Goal: Task Accomplishment & Management: Manage account settings

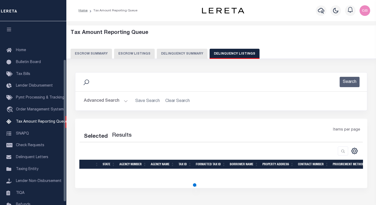
select select
select select "100"
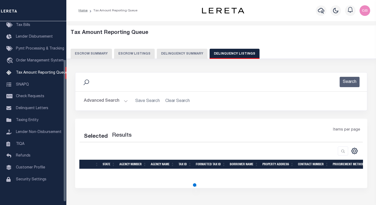
select select "100"
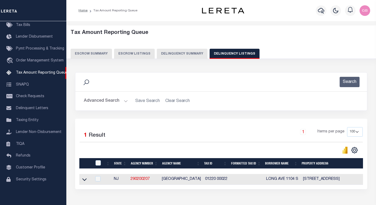
click at [126, 101] on button "Advanced Search" at bounding box center [106, 101] width 44 height 10
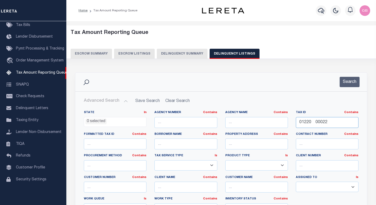
click at [311, 123] on input "01220 00022" at bounding box center [327, 122] width 63 height 11
paste input "0614564000"
type input "00614564000"
click at [351, 86] on button "Search" at bounding box center [350, 82] width 20 height 10
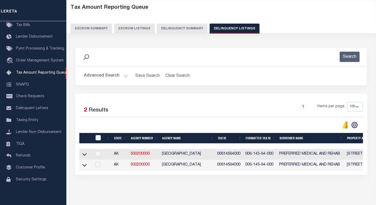
scroll to position [27, 0]
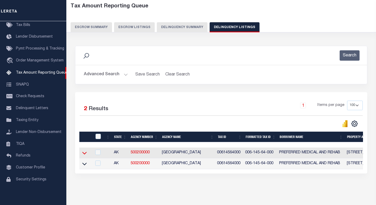
click at [83, 155] on icon at bounding box center [84, 153] width 5 height 6
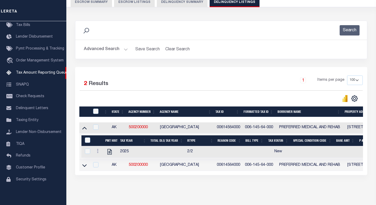
scroll to position [53, 0]
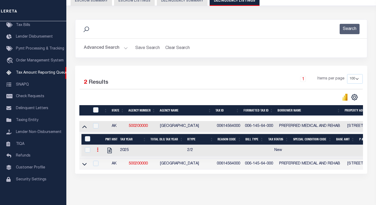
click at [95, 152] on link at bounding box center [98, 151] width 6 height 4
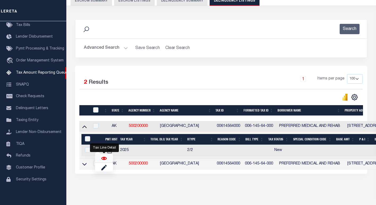
click at [104, 161] on img "" at bounding box center [103, 158] width 5 height 5
checkbox input "true"
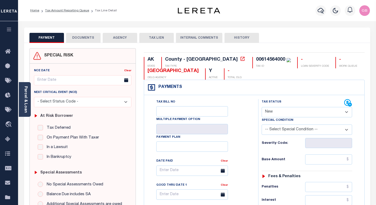
click at [278, 111] on select "- Select Status Code - Open Due/Unpaid Paid Incomplete No Tax Due Internal Refu…" at bounding box center [307, 112] width 90 height 10
select select "PYD"
click at [262, 107] on select "- Select Status Code - Open Due/Unpaid Paid Incomplete No Tax Due Internal Refu…" at bounding box center [307, 112] width 90 height 10
type input "[DATE]"
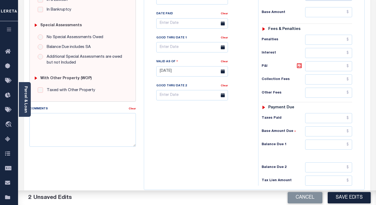
scroll to position [159, 0]
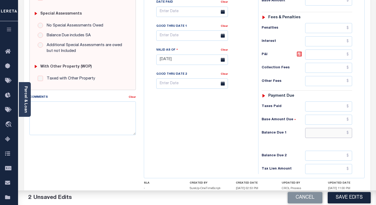
click at [348, 134] on input "text" at bounding box center [328, 133] width 47 height 10
type input "$0.00"
drag, startPoint x: 353, startPoint y: 196, endPoint x: 351, endPoint y: 194, distance: 3.2
click at [352, 196] on button "Save Edits" at bounding box center [349, 197] width 43 height 11
checkbox input "false"
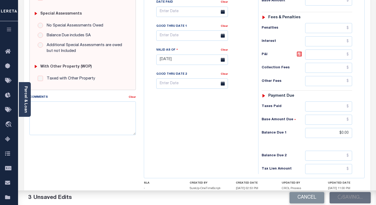
checkbox input "false"
type input "$0"
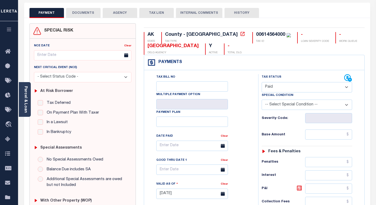
scroll to position [0, 0]
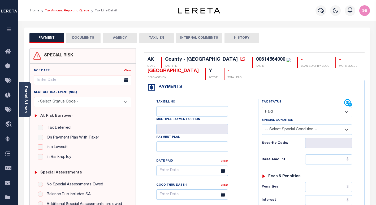
click at [63, 11] on link "Tax Amount Reporting Queue" at bounding box center [67, 10] width 44 height 3
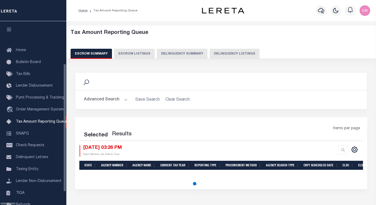
select select "100"
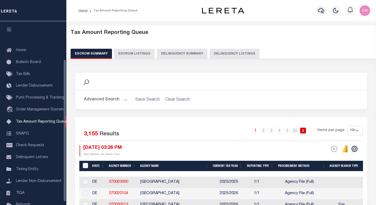
scroll to position [49, 0]
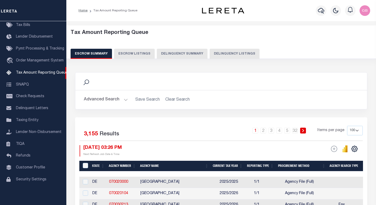
click at [230, 53] on button "Delinquency Listings" at bounding box center [235, 54] width 50 height 10
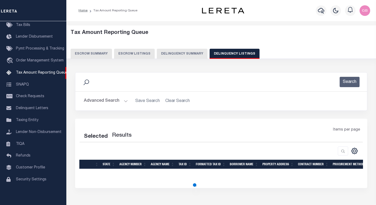
select select "100"
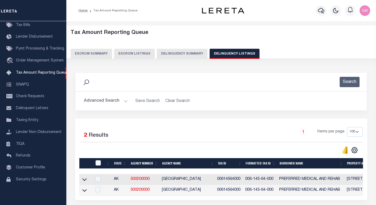
click at [123, 99] on button "Advanced Search" at bounding box center [106, 101] width 44 height 10
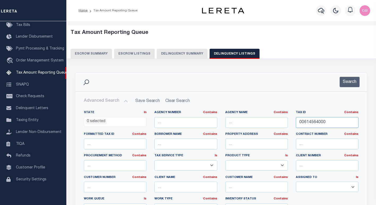
click at [311, 124] on input "00614564000" at bounding box center [327, 122] width 63 height 11
click at [350, 83] on button "Search" at bounding box center [350, 82] width 20 height 10
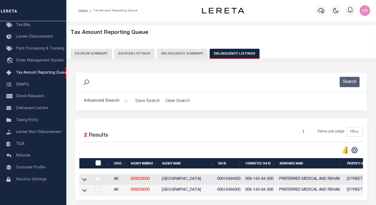
scroll to position [27, 0]
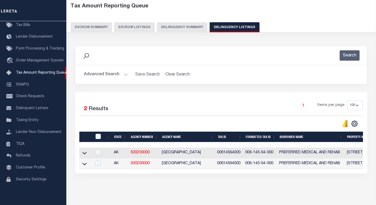
click at [85, 166] on icon at bounding box center [84, 164] width 5 height 3
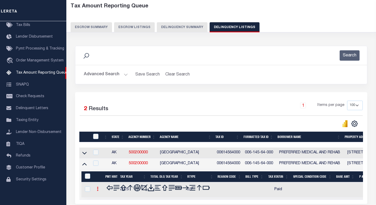
scroll to position [47, 0]
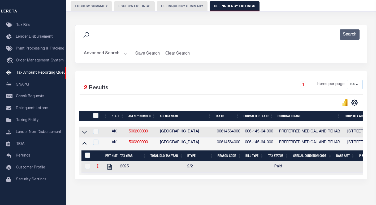
click at [98, 168] on link at bounding box center [98, 167] width 6 height 4
click at [85, 134] on icon at bounding box center [84, 132] width 5 height 3
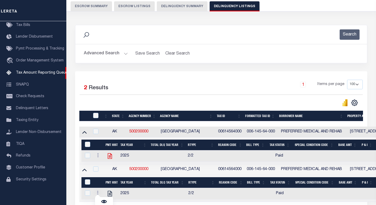
scroll to position [74, 0]
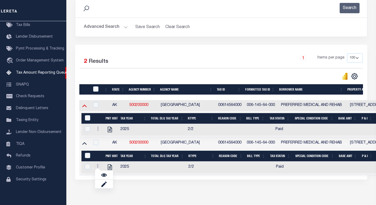
click at [84, 107] on icon at bounding box center [84, 106] width 5 height 3
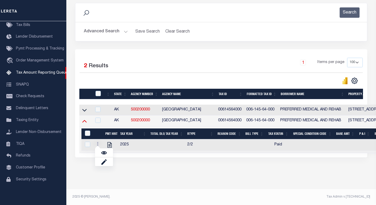
click at [85, 121] on icon at bounding box center [84, 121] width 5 height 3
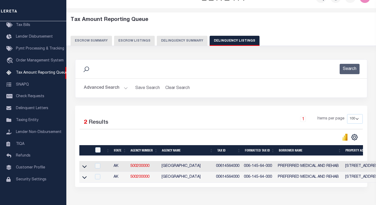
scroll to position [0, 0]
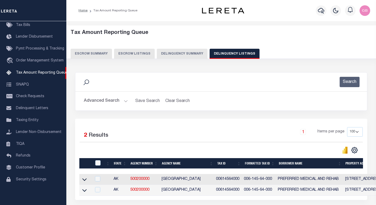
click at [123, 99] on button "Advanced Search" at bounding box center [106, 101] width 44 height 10
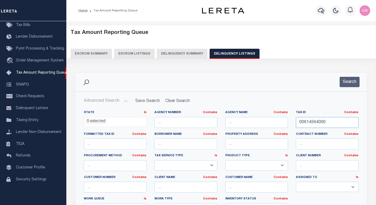
click at [317, 123] on input "00614564000" at bounding box center [327, 122] width 63 height 11
paste input "1911308"
type input "01911308000"
click at [351, 88] on div "Search" at bounding box center [221, 82] width 292 height 19
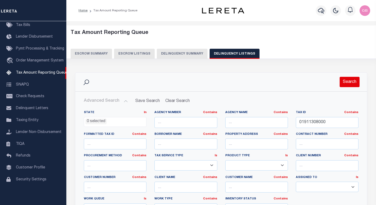
click at [347, 83] on button "Search" at bounding box center [350, 82] width 20 height 10
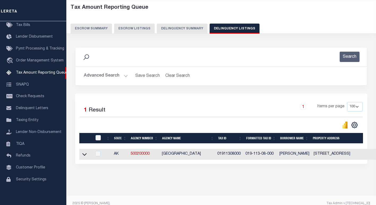
scroll to position [27, 0]
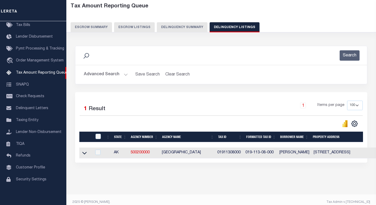
click at [82, 154] on link at bounding box center [84, 153] width 6 height 4
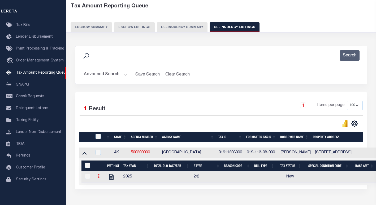
click at [98, 179] on icon at bounding box center [99, 176] width 2 height 4
click at [106, 188] on img "" at bounding box center [104, 185] width 5 height 5
checkbox input "true"
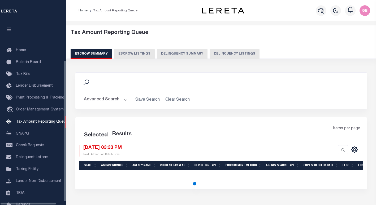
click at [239, 54] on button "Delinquency Listings" at bounding box center [235, 54] width 50 height 10
select select
select select "100"
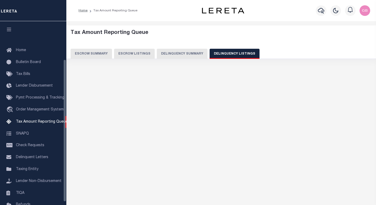
scroll to position [49, 0]
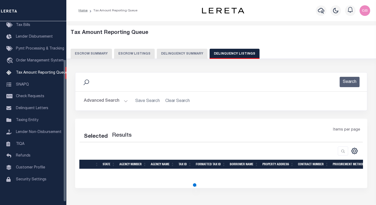
select select "100"
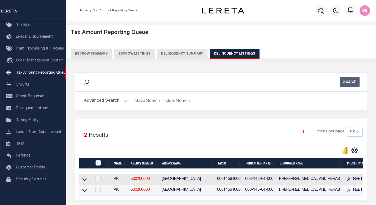
click at [123, 101] on button "Advanced Search" at bounding box center [106, 101] width 44 height 10
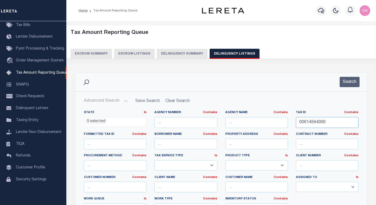
click at [300, 122] on input "00614564000" at bounding box center [327, 122] width 63 height 11
type input "v"
click at [352, 86] on button "Search" at bounding box center [350, 82] width 20 height 10
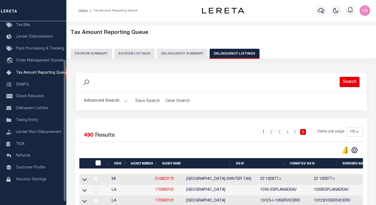
click at [359, 81] on button "Search" at bounding box center [350, 82] width 20 height 10
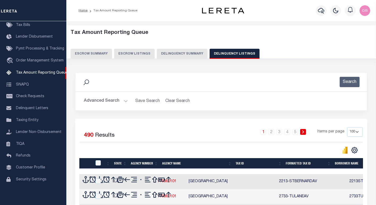
click at [125, 102] on button "Advanced Search" at bounding box center [106, 101] width 44 height 10
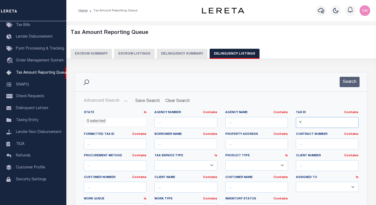
click at [316, 125] on input "v" at bounding box center [327, 122] width 63 height 11
paste input "00614564000"
type input "00614564000"
click at [345, 86] on button "Search" at bounding box center [350, 82] width 20 height 10
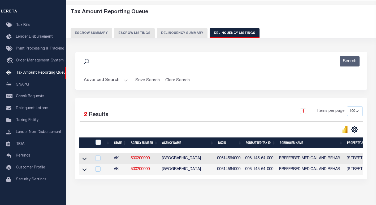
scroll to position [27, 0]
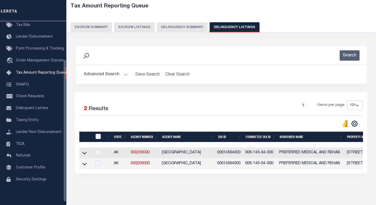
click at [99, 137] on input "checkbox" at bounding box center [98, 136] width 5 height 5
checkbox input "true"
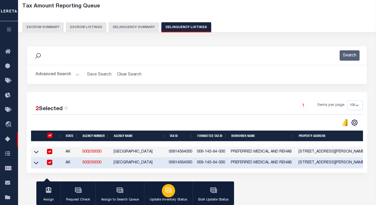
click at [175, 200] on p "Update Inventory Status" at bounding box center [169, 200] width 38 height 5
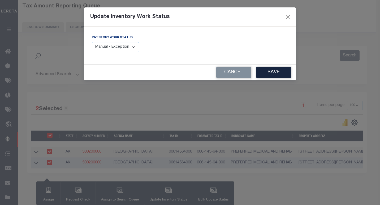
click at [128, 49] on select "Manual - Exception Pended - Awaiting Search Late Add Exception Completed" at bounding box center [115, 47] width 47 height 10
select select "4"
click at [92, 42] on select "Manual - Exception Pended - Awaiting Search Late Add Exception Completed" at bounding box center [115, 47] width 47 height 10
click at [283, 70] on button "Save" at bounding box center [273, 72] width 34 height 11
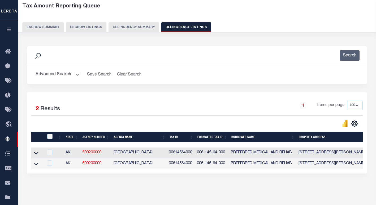
click at [80, 79] on h2 "Advanced Search Save Search Clear Search tblassign_wrapper_dynamictable_____Def…" at bounding box center [196, 75] width 331 height 10
click at [76, 75] on button "Advanced Search" at bounding box center [58, 75] width 44 height 10
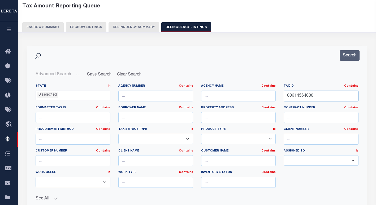
click at [308, 97] on input "00614564000" at bounding box center [321, 96] width 75 height 11
paste input "1911308"
type input "01911308000"
click at [351, 58] on button "Search" at bounding box center [350, 55] width 20 height 10
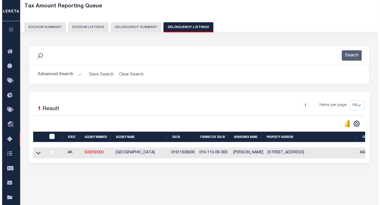
scroll to position [53, 0]
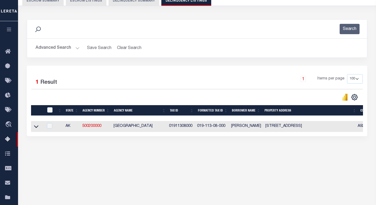
drag, startPoint x: 36, startPoint y: 128, endPoint x: 51, endPoint y: 113, distance: 21.4
click at [36, 128] on icon at bounding box center [36, 127] width 5 height 3
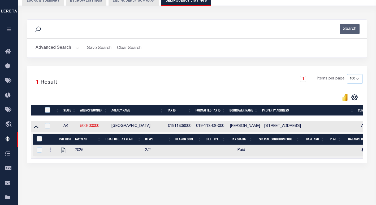
click at [51, 111] on div at bounding box center [48, 110] width 9 height 6
click at [38, 140] on input "&nbsp;" at bounding box center [39, 138] width 5 height 5
checkbox input "true"
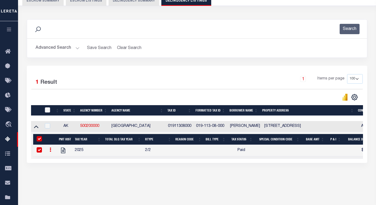
click at [49, 111] on input "checkbox" at bounding box center [47, 109] width 5 height 5
checkbox input "true"
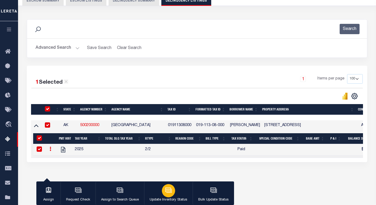
click at [167, 195] on div "button" at bounding box center [168, 190] width 13 height 13
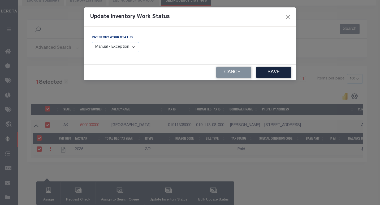
click at [125, 51] on select "Manual - Exception Pended - Awaiting Search Late Add Exception Completed" at bounding box center [115, 47] width 47 height 10
select select "4"
click at [92, 42] on select "Manual - Exception Pended - Awaiting Search Late Add Exception Completed" at bounding box center [115, 47] width 47 height 10
click at [261, 75] on button "Save" at bounding box center [273, 72] width 34 height 11
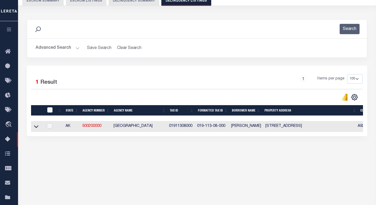
click at [76, 48] on button "Advanced Search" at bounding box center [58, 48] width 44 height 10
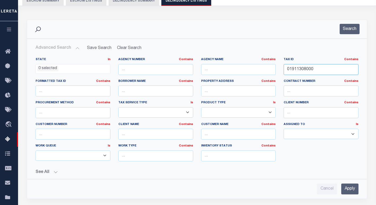
click at [301, 67] on input "01911308000" at bounding box center [321, 69] width 75 height 11
paste input "56505010000001001"
type input "056505010000001001"
click at [350, 29] on button "Search" at bounding box center [350, 29] width 20 height 10
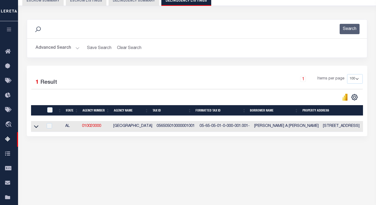
drag, startPoint x: 38, startPoint y: 126, endPoint x: 72, endPoint y: 8, distance: 123.2
click at [38, 126] on icon at bounding box center [36, 127] width 5 height 6
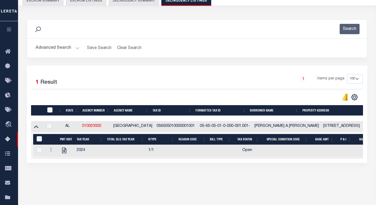
click at [50, 111] on input "checkbox" at bounding box center [49, 109] width 5 height 5
checkbox input "true"
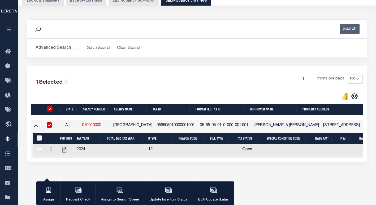
click at [40, 138] on input "&nbsp;" at bounding box center [39, 138] width 5 height 5
checkbox input "true"
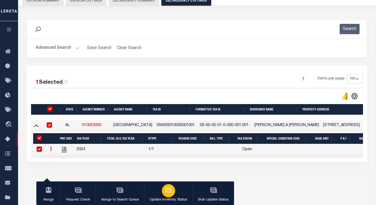
click at [160, 187] on button "Update Inventory Status" at bounding box center [168, 194] width 49 height 24
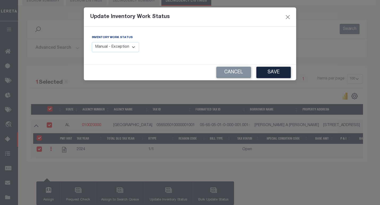
click at [118, 46] on select "Manual - Exception Pended - Awaiting Search Late Add Exception Completed" at bounding box center [115, 47] width 47 height 10
select select "4"
click at [92, 42] on select "Manual - Exception Pended - Awaiting Search Late Add Exception Completed" at bounding box center [115, 47] width 47 height 10
click at [277, 74] on button "Save" at bounding box center [273, 72] width 34 height 11
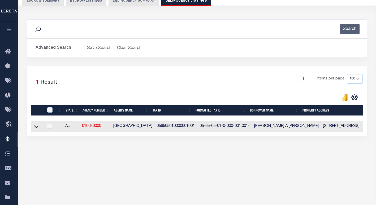
click at [78, 51] on button "Advanced Search" at bounding box center [58, 48] width 44 height 10
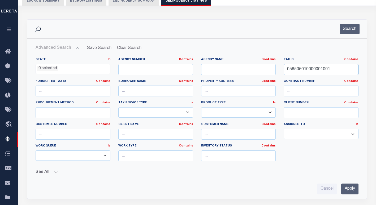
click at [305, 71] on input "056505010000001001" at bounding box center [321, 69] width 75 height 11
paste input "606133001105000"
type input "056606133001105000"
click at [345, 33] on button "Search" at bounding box center [350, 29] width 20 height 10
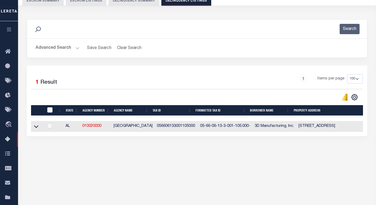
click at [37, 129] on icon at bounding box center [36, 127] width 5 height 6
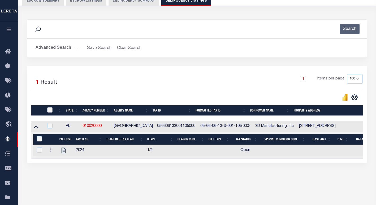
click at [49, 110] on input "checkbox" at bounding box center [49, 109] width 5 height 5
checkbox input "true"
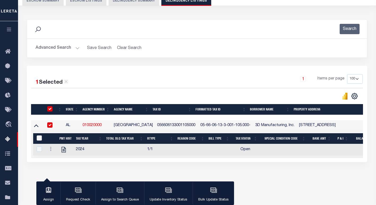
click at [39, 140] on input "&nbsp;" at bounding box center [39, 138] width 5 height 5
checkbox input "true"
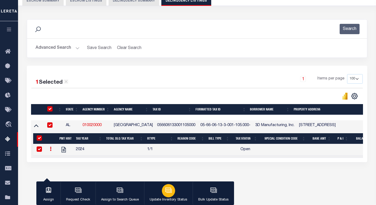
click at [167, 188] on icon "button" at bounding box center [168, 190] width 6 height 4
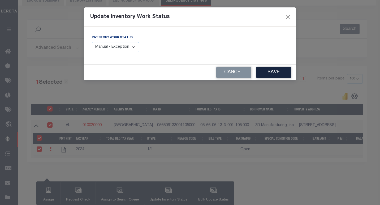
click at [120, 51] on select "Manual - Exception Pended - Awaiting Search Late Add Exception Completed" at bounding box center [115, 47] width 47 height 10
select select "4"
click at [92, 42] on select "Manual - Exception Pended - Awaiting Search Late Add Exception Completed" at bounding box center [115, 47] width 47 height 10
click at [264, 68] on button "Save" at bounding box center [273, 72] width 34 height 11
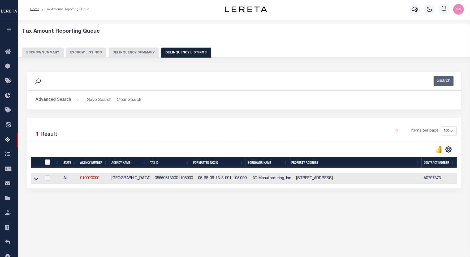
scroll to position [0, 0]
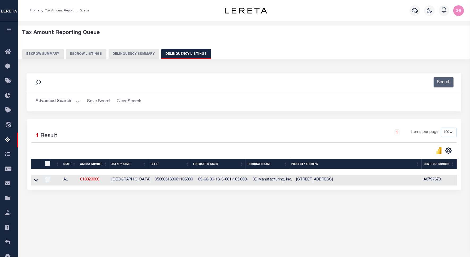
click at [77, 103] on button "Advanced Search" at bounding box center [58, 101] width 44 height 10
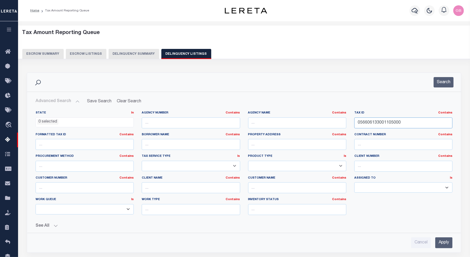
click at [376, 125] on input "056606133001105000" at bounding box center [403, 122] width 98 height 11
paste input "908010004163001"
click at [376, 79] on button "Search" at bounding box center [443, 82] width 20 height 10
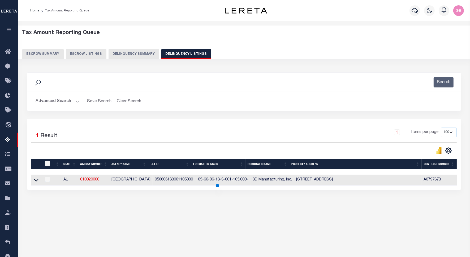
scroll to position [24, 0]
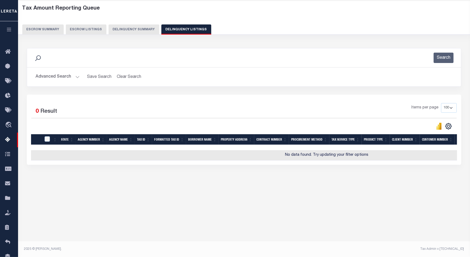
click at [34, 156] on td "No data found. Try updating your filter options" at bounding box center [326, 155] width 591 height 10
click at [76, 74] on button "Advanced Search" at bounding box center [58, 77] width 44 height 10
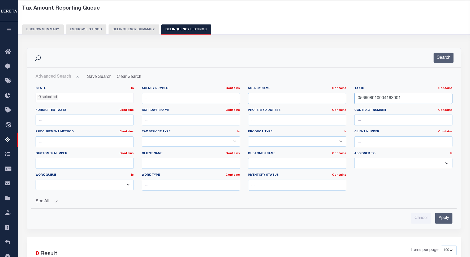
click at [376, 100] on input "056908010004163001" at bounding box center [403, 98] width 98 height 11
type input "056908010004163001"
click at [376, 58] on button "Search" at bounding box center [443, 58] width 20 height 10
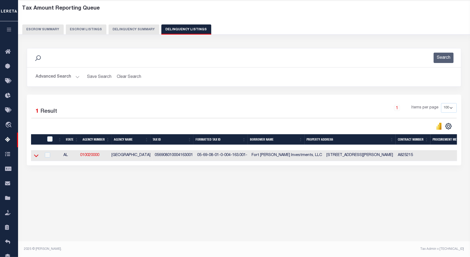
click at [37, 155] on icon at bounding box center [36, 156] width 5 height 6
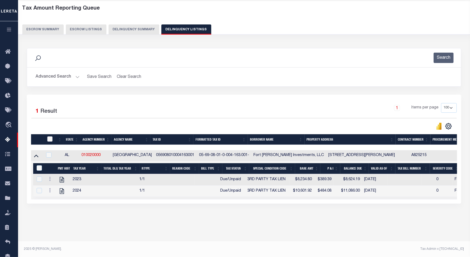
click at [49, 138] on input "checkbox" at bounding box center [49, 138] width 5 height 5
checkbox input "true"
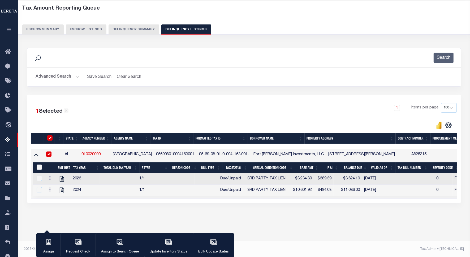
click at [39, 169] on input "&nbsp;" at bounding box center [39, 166] width 5 height 5
checkbox input "true"
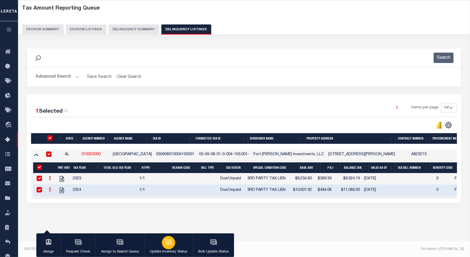
drag, startPoint x: 168, startPoint y: 240, endPoint x: 168, endPoint y: 246, distance: 5.3
click at [168, 205] on div "button" at bounding box center [168, 242] width 13 height 13
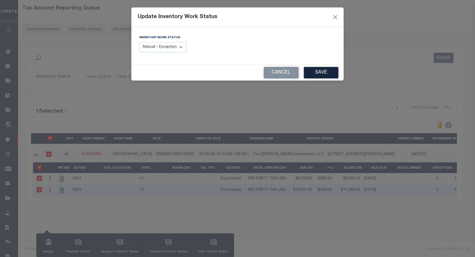
drag, startPoint x: 164, startPoint y: 49, endPoint x: 164, endPoint y: 52, distance: 3.2
click at [164, 49] on select "Manual - Exception Pended - Awaiting Search Late Add Exception Completed" at bounding box center [162, 47] width 47 height 10
select select "4"
click at [139, 42] on select "Manual - Exception Pended - Awaiting Search Late Add Exception Completed" at bounding box center [162, 47] width 47 height 10
click at [317, 74] on button "Save" at bounding box center [321, 72] width 34 height 11
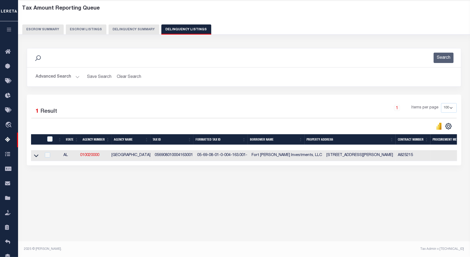
click at [77, 75] on button "Advanced Search" at bounding box center [58, 77] width 44 height 10
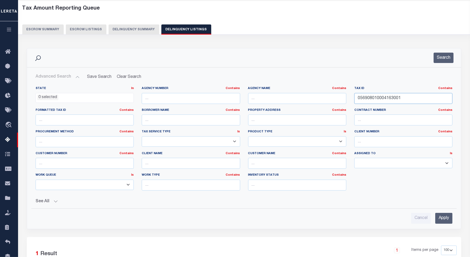
click at [376, 98] on input "056908010004163001" at bounding box center [403, 98] width 98 height 11
paste input "RR3800222001003001"
click at [376, 61] on button "Search" at bounding box center [443, 58] width 20 height 10
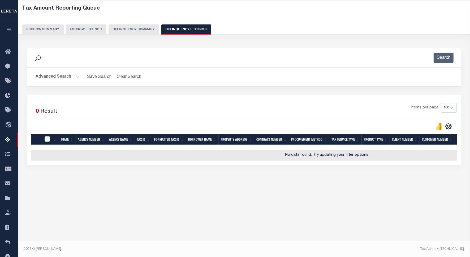
click at [75, 77] on button "Advanced Search" at bounding box center [58, 77] width 44 height 10
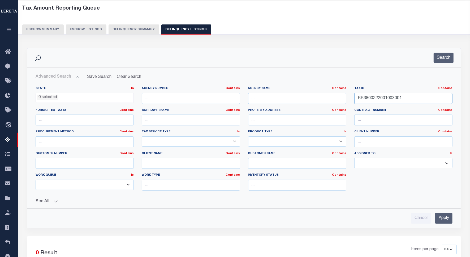
click at [376, 100] on input "RR3800222001003001" at bounding box center [403, 98] width 98 height 11
type input "RR3800222001003001"
click at [376, 62] on button "Search" at bounding box center [443, 58] width 20 height 10
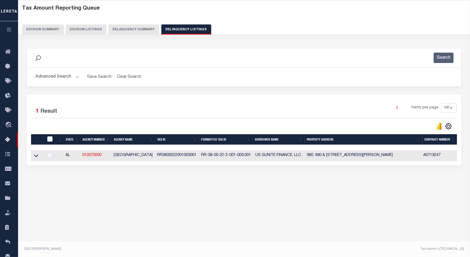
click at [33, 157] on link at bounding box center [36, 155] width 6 height 4
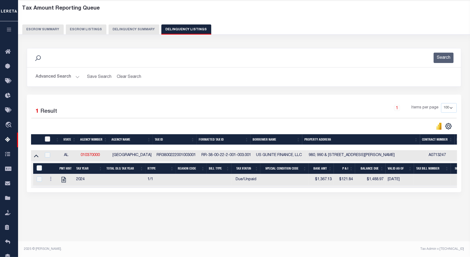
click at [47, 140] on input "checkbox" at bounding box center [47, 138] width 5 height 5
checkbox input "true"
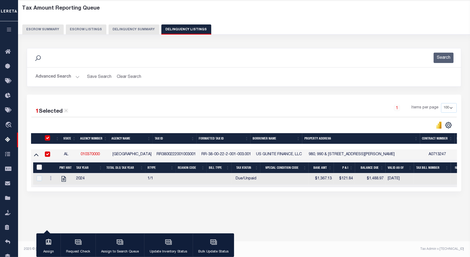
click at [37, 166] on input "&nbsp;" at bounding box center [39, 166] width 5 height 5
checkbox input "true"
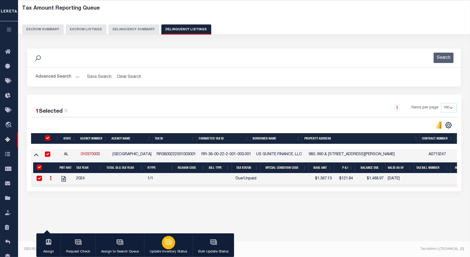
click at [172, 205] on div "button" at bounding box center [168, 242] width 13 height 13
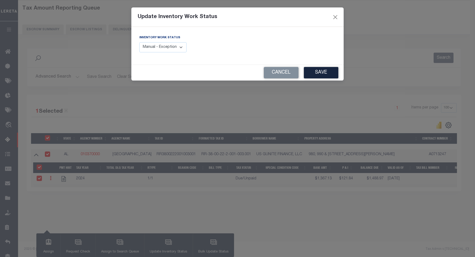
drag, startPoint x: 168, startPoint y: 49, endPoint x: 168, endPoint y: 53, distance: 3.4
click at [168, 49] on select "Manual - Exception Pended - Awaiting Search Late Add Exception Completed" at bounding box center [162, 47] width 47 height 10
select select "4"
click at [139, 42] on select "Manual - Exception Pended - Awaiting Search Late Add Exception Completed" at bounding box center [162, 47] width 47 height 10
click at [314, 77] on button "Save" at bounding box center [321, 72] width 34 height 11
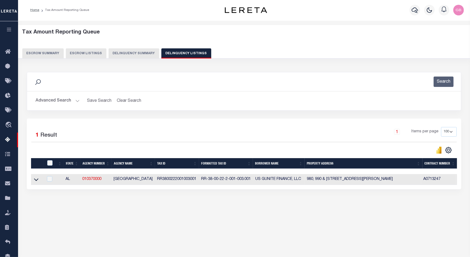
scroll to position [0, 0]
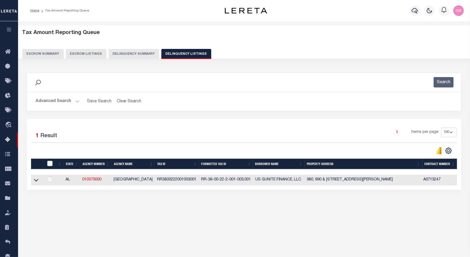
click at [79, 102] on h2 "Advanced Search Save Search Clear Search tblassign_wrapper_dynamictable_____Def…" at bounding box center [243, 101] width 425 height 10
click at [76, 101] on button "Advanced Search" at bounding box center [58, 101] width 44 height 10
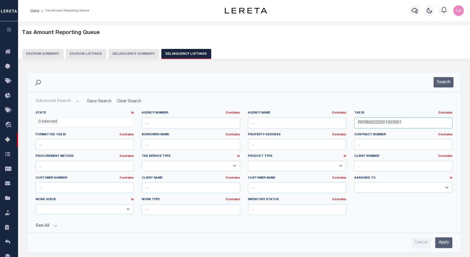
click at [372, 123] on input "RR3800222001003001" at bounding box center [403, 122] width 98 height 11
paste input "2"
type input "RR3800222001003002"
click at [376, 83] on button "Search" at bounding box center [443, 82] width 20 height 10
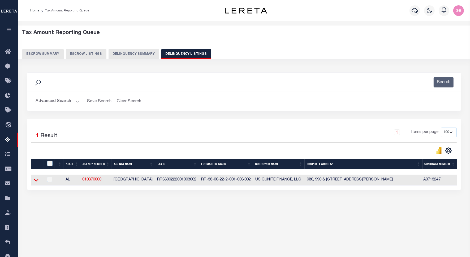
click at [35, 181] on icon at bounding box center [36, 180] width 5 height 6
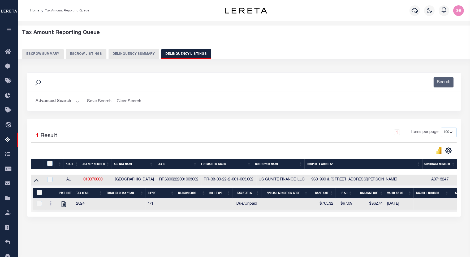
scroll to position [24, 0]
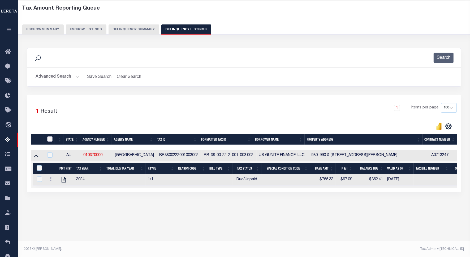
click at [48, 137] on input "checkbox" at bounding box center [49, 138] width 5 height 5
checkbox input "true"
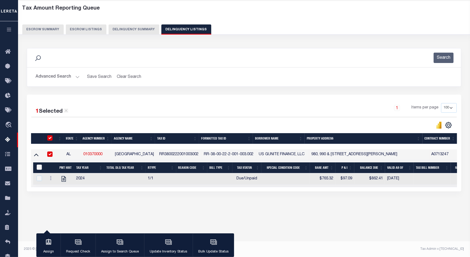
click at [39, 167] on input "&nbsp;" at bounding box center [39, 166] width 5 height 5
checkbox input "true"
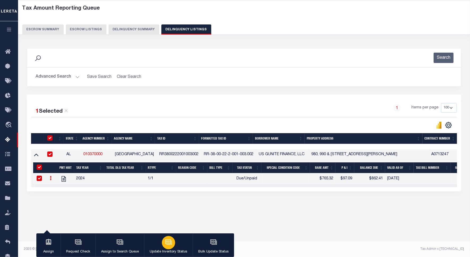
click at [167, 205] on icon "button" at bounding box center [168, 241] width 7 height 7
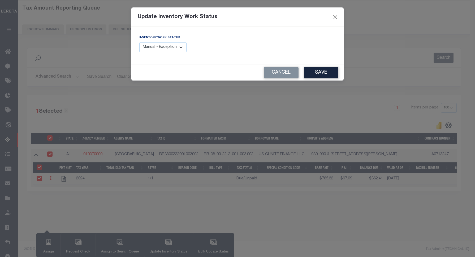
click at [162, 47] on select "Manual - Exception Pended - Awaiting Search Late Add Exception Completed" at bounding box center [162, 47] width 47 height 10
select select "4"
click at [139, 42] on select "Manual - Exception Pended - Awaiting Search Late Add Exception Completed" at bounding box center [162, 47] width 47 height 10
click at [329, 75] on button "Save" at bounding box center [321, 72] width 34 height 11
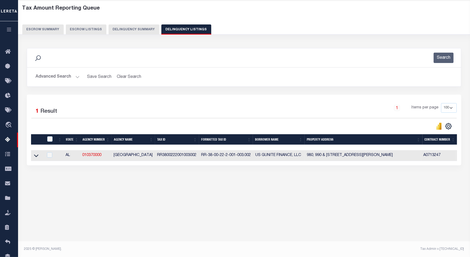
click at [77, 73] on button "Advanced Search" at bounding box center [58, 77] width 44 height 10
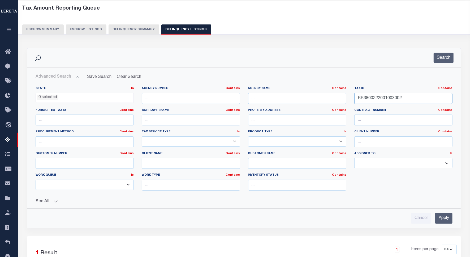
click at [366, 100] on input "RR3800222001003002" at bounding box center [403, 98] width 98 height 11
paste input "2"
type input "RR3800222001003022"
click at [376, 58] on button "Search" at bounding box center [443, 58] width 20 height 10
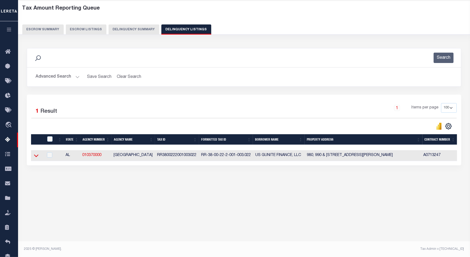
click at [36, 155] on icon at bounding box center [36, 156] width 5 height 6
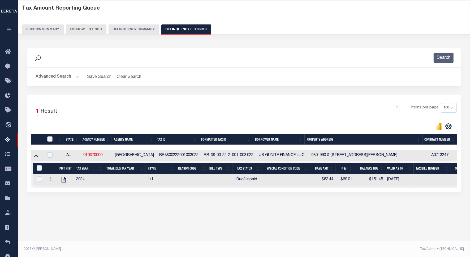
click at [48, 138] on input "checkbox" at bounding box center [49, 138] width 5 height 5
checkbox input "true"
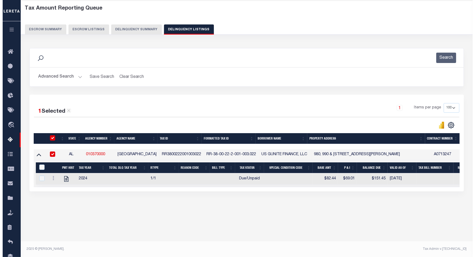
scroll to position [23, 0]
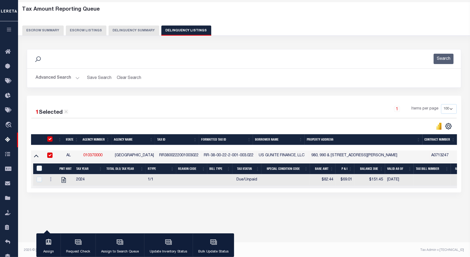
click at [37, 171] on div "&nbsp;" at bounding box center [40, 168] width 10 height 6
click at [40, 171] on input "&nbsp;" at bounding box center [39, 167] width 5 height 5
checkbox input "true"
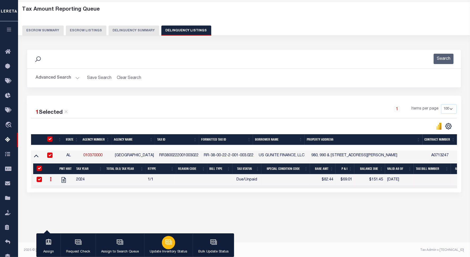
click at [165, 205] on icon "button" at bounding box center [168, 241] width 7 height 7
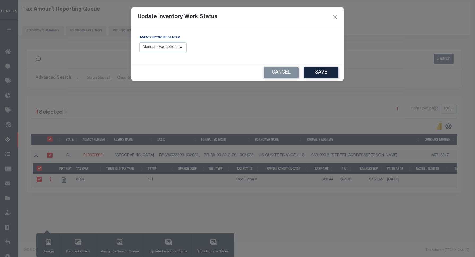
click at [173, 47] on select "Manual - Exception Pended - Awaiting Search Late Add Exception Completed" at bounding box center [162, 47] width 47 height 10
select select "4"
click at [139, 42] on select "Manual - Exception Pended - Awaiting Search Late Add Exception Completed" at bounding box center [162, 47] width 47 height 10
click at [299, 75] on div "Cancel Save" at bounding box center [237, 73] width 212 height 16
click at [309, 73] on button "Save" at bounding box center [321, 72] width 34 height 11
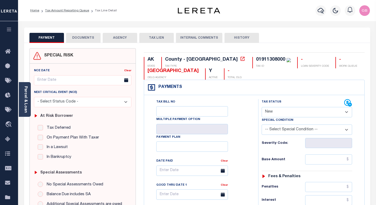
click at [288, 112] on select "- Select Status Code - Open Due/Unpaid Paid Incomplete No Tax Due Internal Refu…" at bounding box center [307, 112] width 90 height 10
select select "PYD"
click at [262, 107] on select "- Select Status Code - Open Due/Unpaid Paid Incomplete No Tax Due Internal Refu…" at bounding box center [307, 112] width 90 height 10
type input "[DATE]"
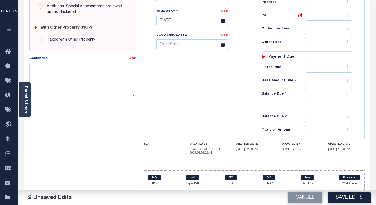
scroll to position [200, 0]
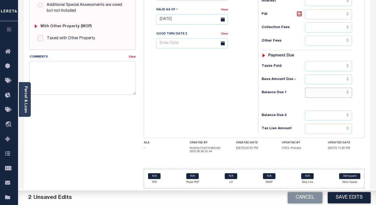
click at [348, 94] on input "text" at bounding box center [328, 93] width 47 height 10
type input "$0.00"
click at [214, 124] on div "Tax Bill No Multiple Payment Option Payment Plan Clear" at bounding box center [199, 17] width 109 height 234
click at [351, 197] on button "Save Edits" at bounding box center [349, 197] width 43 height 11
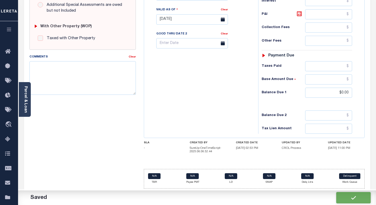
checkbox input "false"
type input "$0"
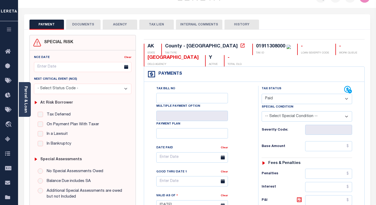
scroll to position [0, 0]
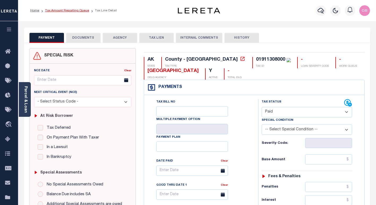
click at [61, 10] on link "Tax Amount Reporting Queue" at bounding box center [67, 10] width 44 height 3
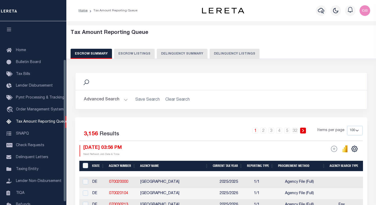
select select "100"
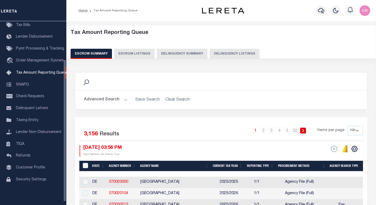
click at [239, 58] on button "Delinquency Listings" at bounding box center [235, 54] width 50 height 10
select select
select select "100"
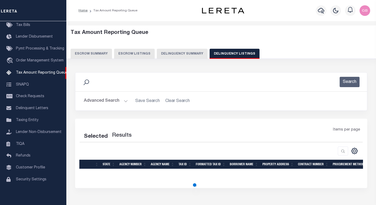
select select "100"
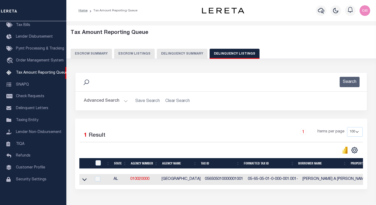
click at [122, 100] on button "Advanced Search" at bounding box center [106, 101] width 44 height 10
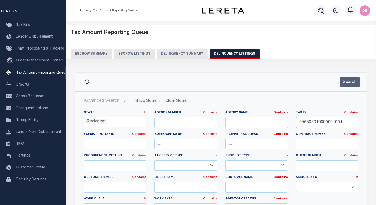
click at [318, 124] on input "056505010000001001" at bounding box center [327, 122] width 63 height 11
click at [347, 83] on button "Search" at bounding box center [350, 82] width 20 height 10
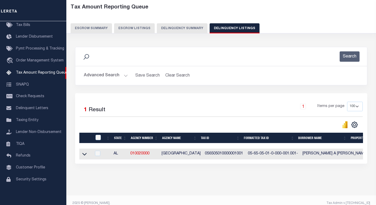
scroll to position [27, 0]
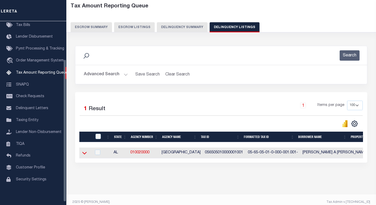
click at [86, 152] on icon at bounding box center [84, 153] width 5 height 6
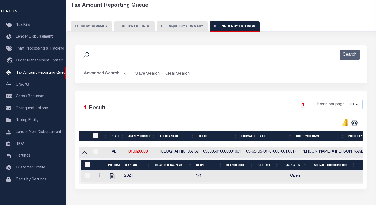
scroll to position [36, 0]
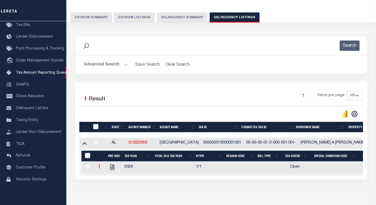
click at [99, 168] on icon at bounding box center [99, 166] width 2 height 4
click at [104, 178] on img "" at bounding box center [105, 175] width 5 height 5
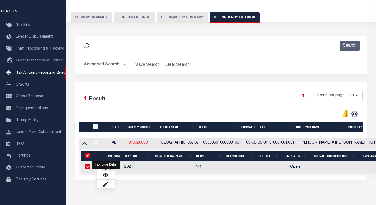
checkbox input "true"
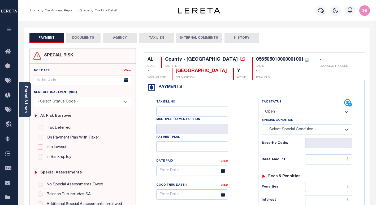
drag, startPoint x: 330, startPoint y: 111, endPoint x: 308, endPoint y: 119, distance: 23.4
click at [330, 111] on select "- Select Status Code - Open Due/Unpaid Paid Incomplete No Tax Due Internal Refu…" at bounding box center [307, 112] width 90 height 10
select select "PYD"
click at [262, 107] on select "- Select Status Code - Open Due/Unpaid Paid Incomplete No Tax Due Internal Refu…" at bounding box center [307, 112] width 90 height 10
type input "[DATE]"
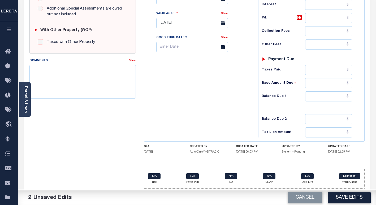
scroll to position [197, 0]
click at [349, 96] on input "text" at bounding box center [328, 97] width 47 height 10
type input "$0.00"
click at [349, 198] on button "Save Edits" at bounding box center [349, 197] width 43 height 11
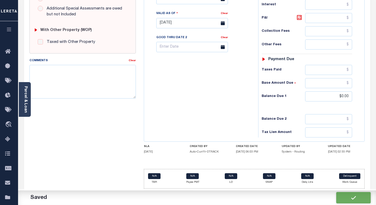
checkbox input "false"
type input "$0"
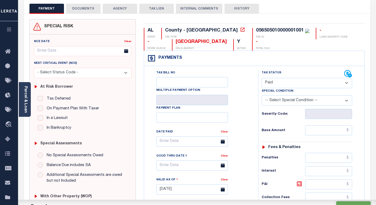
scroll to position [0, 0]
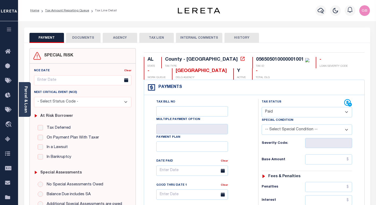
click at [63, 12] on li "Tax Amount Reporting Queue" at bounding box center [64, 10] width 50 height 5
click at [60, 12] on link "Tax Amount Reporting Queue" at bounding box center [67, 10] width 44 height 3
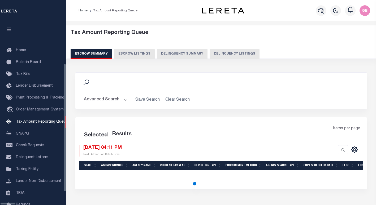
click at [220, 53] on button "Delinquency Listings" at bounding box center [235, 54] width 50 height 10
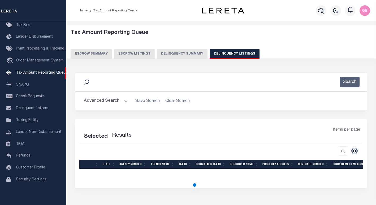
click at [248, 51] on button "Delinquency Listings" at bounding box center [235, 54] width 50 height 10
select select "100"
click at [120, 99] on button "Advanced Search" at bounding box center [106, 101] width 44 height 10
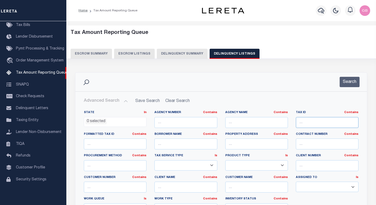
click at [310, 126] on input "text" at bounding box center [327, 122] width 63 height 11
select select "100"
paste input "056606133001105000"
type input "056606133001105000"
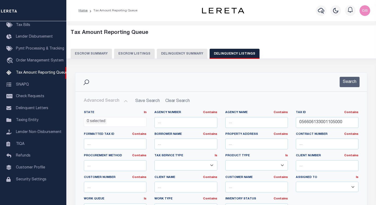
click at [352, 81] on button "Search" at bounding box center [350, 82] width 20 height 10
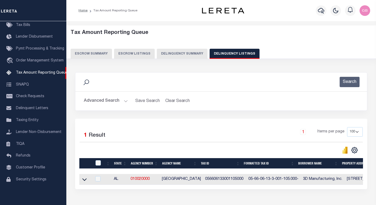
click at [171, 83] on div "Search" at bounding box center [221, 82] width 283 height 10
click at [121, 102] on button "Advanced Search" at bounding box center [106, 101] width 44 height 10
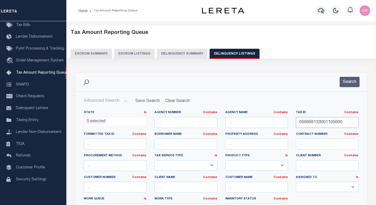
click at [314, 125] on input "056606133001105000" at bounding box center [327, 122] width 63 height 11
click at [350, 75] on div "Search" at bounding box center [221, 82] width 292 height 19
click at [352, 80] on button "Search" at bounding box center [350, 82] width 20 height 10
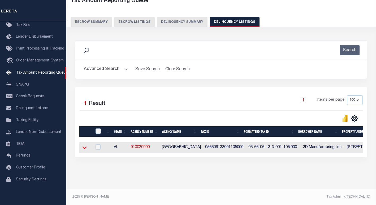
click at [87, 147] on td at bounding box center [85, 147] width 12 height 11
checkbox input "true"
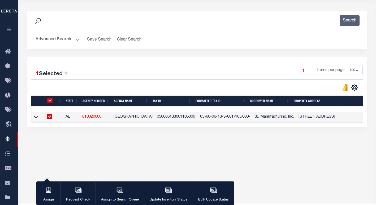
scroll to position [62, 0]
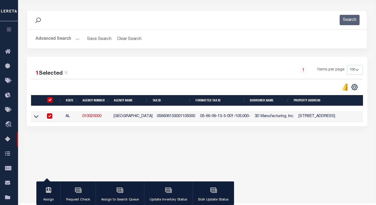
click at [48, 100] on input "checkbox" at bounding box center [49, 99] width 5 height 5
checkbox input "false"
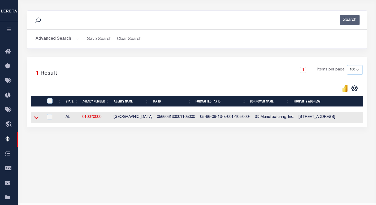
click at [37, 117] on icon at bounding box center [36, 118] width 5 height 6
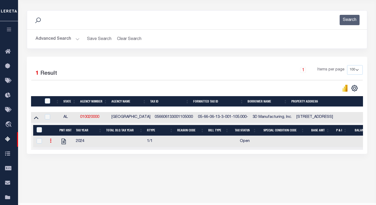
click at [53, 141] on link at bounding box center [51, 142] width 6 height 4
click at [54, 152] on img "" at bounding box center [56, 149] width 5 height 5
checkbox input "true"
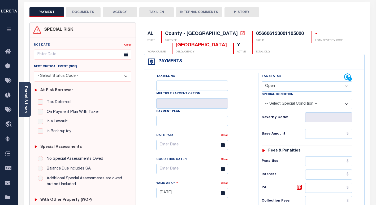
scroll to position [27, 0]
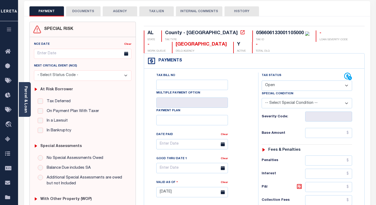
click at [294, 113] on div "Severity Code:" at bounding box center [307, 117] width 90 height 10
click at [275, 80] on div "Tax Status Status" at bounding box center [303, 77] width 83 height 8
click at [277, 86] on select "- Select Status Code - Open Due/Unpaid Paid Incomplete No Tax Due Internal Refu…" at bounding box center [307, 86] width 90 height 10
select select "PYD"
click at [262, 81] on select "- Select Status Code - Open Due/Unpaid Paid Incomplete No Tax Due Internal Refu…" at bounding box center [307, 86] width 90 height 10
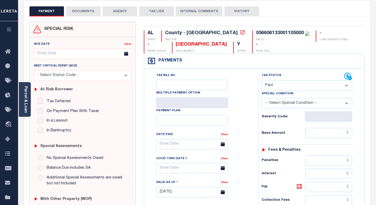
type input "[DATE]"
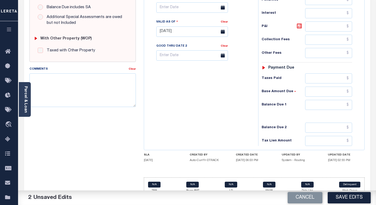
scroll to position [212, 0]
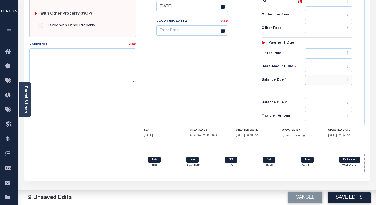
drag, startPoint x: 350, startPoint y: 81, endPoint x: 351, endPoint y: 84, distance: 2.8
click at [350, 81] on input "text" at bounding box center [328, 80] width 47 height 10
type input "$0.00"
click at [210, 111] on div "Tax Bill No Multiple Payment Option Payment Plan Clear" at bounding box center [199, 4] width 109 height 234
click at [357, 195] on button "Save Edits" at bounding box center [349, 197] width 43 height 11
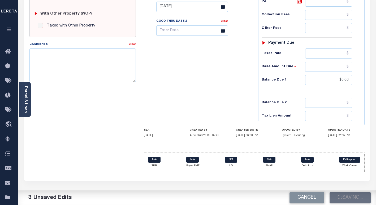
checkbox input "false"
type input "$0"
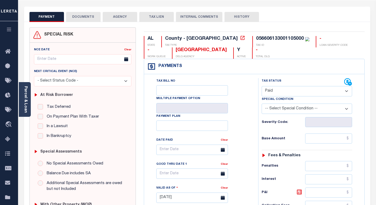
scroll to position [0, 0]
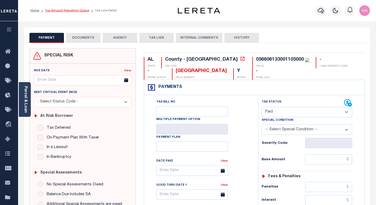
click at [75, 12] on link "Tax Amount Reporting Queue" at bounding box center [67, 10] width 44 height 3
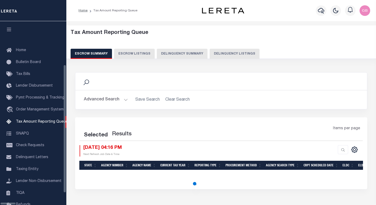
click at [210, 50] on button "Delinquency Listings" at bounding box center [235, 54] width 50 height 10
click at [210, 56] on button "Delinquency Listings" at bounding box center [235, 54] width 50 height 10
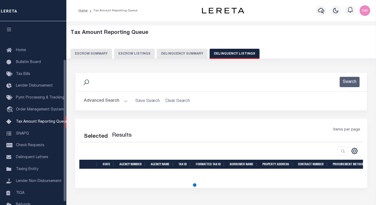
click at [213, 55] on button "Delinquency Listings" at bounding box center [235, 54] width 50 height 10
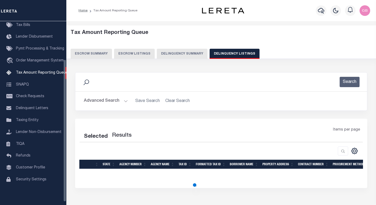
select select "100"
click at [129, 102] on h2 "Advanced Search Save Search Clear Search" at bounding box center [221, 101] width 283 height 10
click at [124, 101] on button "Advanced Search" at bounding box center [106, 101] width 44 height 10
select select "100"
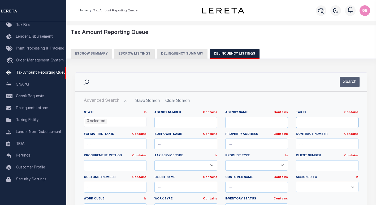
click at [305, 125] on input "text" at bounding box center [327, 122] width 63 height 11
paste input "056908010004163001"
type input "056908010004163001"
click at [349, 83] on button "Search" at bounding box center [350, 82] width 20 height 10
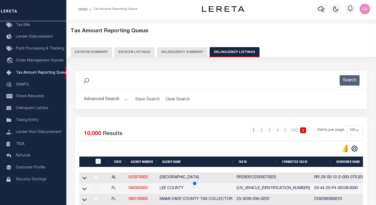
scroll to position [27, 0]
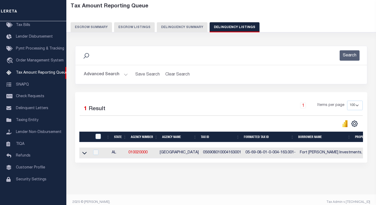
click at [83, 155] on icon at bounding box center [84, 153] width 5 height 6
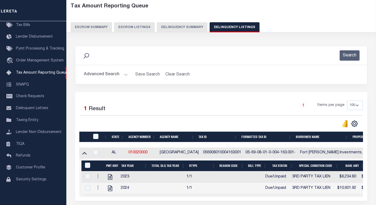
scroll to position [63, 0]
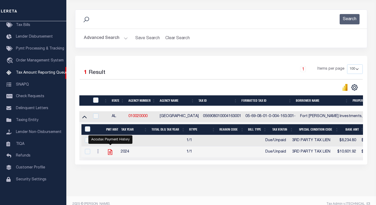
click at [110, 153] on icon "" at bounding box center [110, 152] width 7 height 7
checkbox input "true"
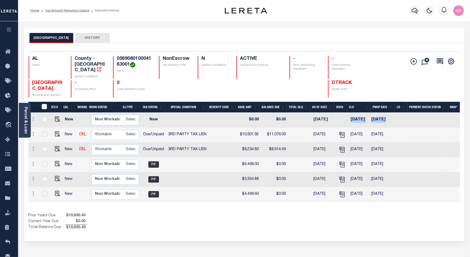
scroll to position [0, 97]
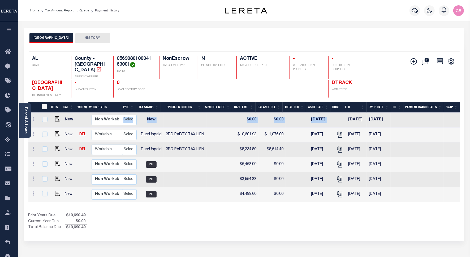
drag, startPoint x: 441, startPoint y: 114, endPoint x: 460, endPoint y: 116, distance: 19.2
click at [376, 116] on div "Selected 6 Results 1 Items per page 25 50 100 AL STATE TAX ID N" at bounding box center [244, 142] width 440 height 198
click at [376, 205] on div "Show Tax Lines before Bill Release Date Prior Years Due $19,690.49 Current Year…" at bounding box center [243, 221] width 431 height 18
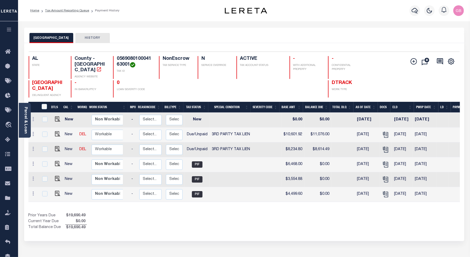
scroll to position [0, 0]
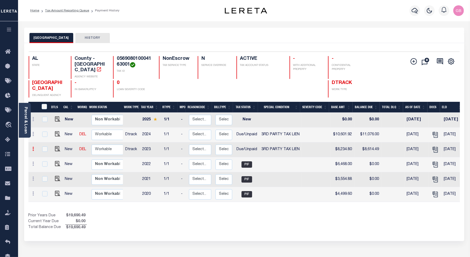
click at [31, 147] on link at bounding box center [34, 149] width 6 height 4
click at [49, 155] on link at bounding box center [46, 158] width 18 height 9
checkbox input "true"
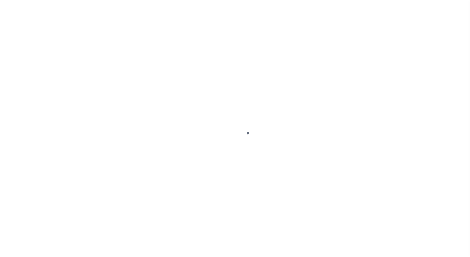
select select "DUE"
select select "20"
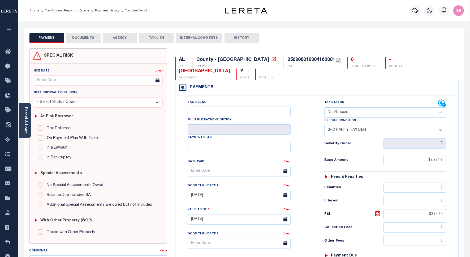
click at [365, 111] on select "- Select Status Code - Open Due/Unpaid Paid Incomplete No Tax Due Internal Refu…" at bounding box center [385, 112] width 122 height 10
click at [324, 108] on select "- Select Status Code - Open Due/Unpaid Paid Incomplete No Tax Due Internal Refu…" at bounding box center [385, 112] width 122 height 10
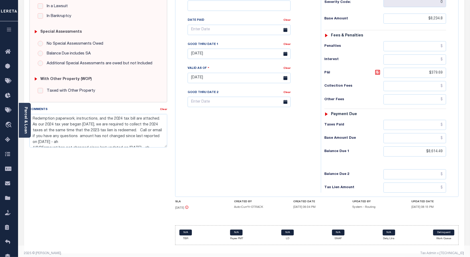
scroll to position [149, 0]
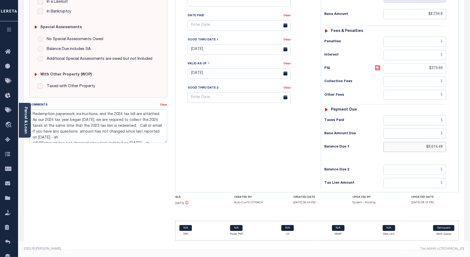
click at [436, 148] on input "$8,614.49" at bounding box center [414, 147] width 63 height 10
paste input "text"
click at [436, 148] on input "$8,614.49" at bounding box center [414, 147] width 63 height 10
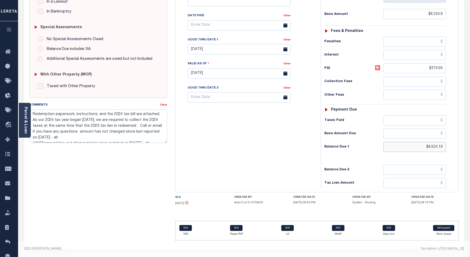
type input "$8,624.19"
type input "[DATE]"
click at [436, 67] on input "$379.69" at bounding box center [414, 68] width 63 height 10
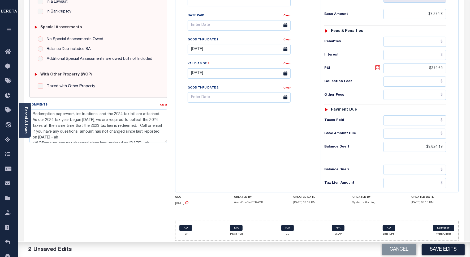
click at [377, 69] on icon at bounding box center [377, 67] width 5 height 5
type input "$389.39"
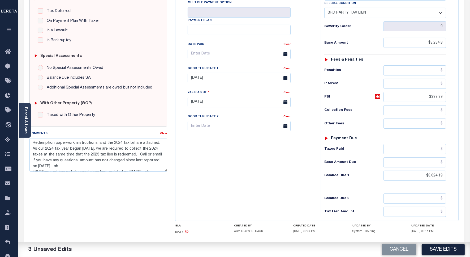
scroll to position [115, 0]
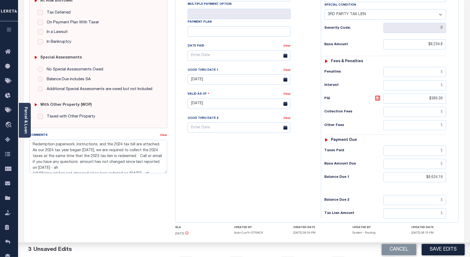
click at [455, 110] on div "Tax Status Status" at bounding box center [387, 101] width 140 height 234
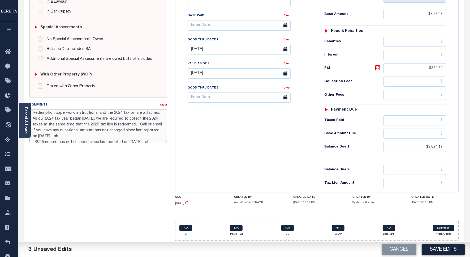
scroll to position [0, 0]
drag, startPoint x: 80, startPoint y: 117, endPoint x: 99, endPoint y: 116, distance: 18.6
click at [99, 116] on textarea "Redemption paperwork, instructions, and the 2024 tax bill are attached. As our …" at bounding box center [98, 125] width 138 height 33
click at [64, 117] on textarea "Redemption paperwork, instructions, and the 2024 tax bill are attached. As our …" at bounding box center [98, 125] width 138 height 33
drag, startPoint x: 46, startPoint y: 117, endPoint x: 92, endPoint y: 118, distance: 45.1
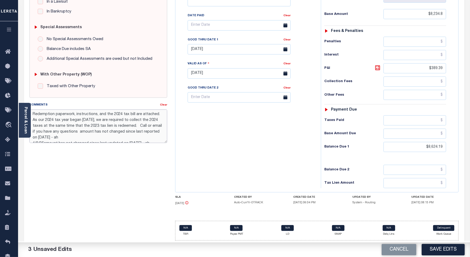
click at [92, 118] on textarea "Redemption paperwork, instructions, and the 2024 tax bill are attached. As our …" at bounding box center [98, 125] width 138 height 33
click at [92, 117] on textarea "Redemption paperwork, instructions, and the 2024 tax bill are attached. As our …" at bounding box center [98, 125] width 138 height 33
click at [108, 117] on textarea "Redemption paperwork, instructions, and the 2024 tax bill are attached. As our …" at bounding box center [98, 125] width 138 height 33
click at [104, 118] on textarea "Redemption paperwork, instructions, and the 2024 tax bill are attached. As our …" at bounding box center [98, 125] width 138 height 33
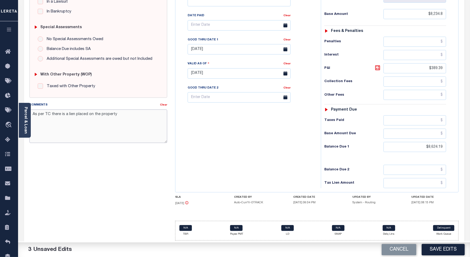
click at [125, 112] on textarea "As per TC there is a lien placed on the property" at bounding box center [98, 125] width 138 height 33
click at [49, 118] on textarea "As per TC there is a lien placed on the property and taxes paid by Third party" at bounding box center [98, 125] width 138 height 33
click at [108, 115] on textarea "As per TC there is a lien placed on the property and taxes paid by Third party." at bounding box center [98, 125] width 138 height 33
type textarea "As per TC there is a lien placed on the property and taxes paid by Third party."
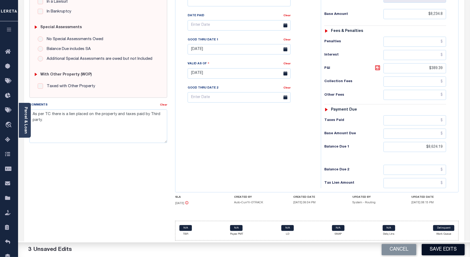
click at [446, 251] on button "Save Edits" at bounding box center [443, 249] width 43 height 11
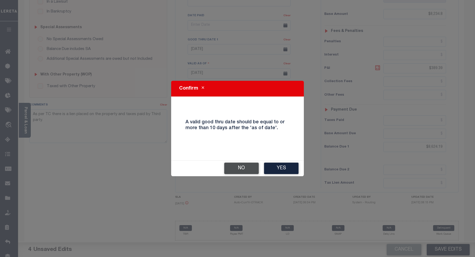
click at [254, 169] on button "No" at bounding box center [241, 167] width 34 height 11
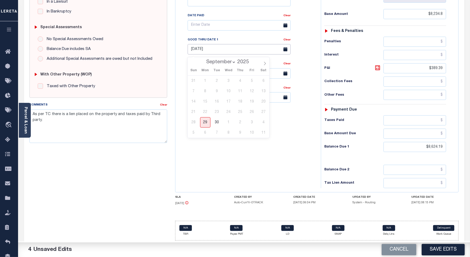
click at [212, 48] on input "[DATE]" at bounding box center [239, 49] width 103 height 10
click at [264, 62] on icon at bounding box center [265, 64] width 4 height 4
select select "9"
click at [227, 99] on span "15" at bounding box center [228, 101] width 10 height 10
type input "[DATE]"
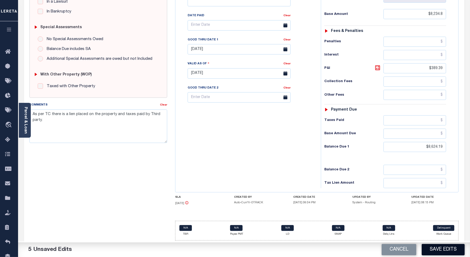
click at [445, 248] on button "Save Edits" at bounding box center [443, 249] width 43 height 11
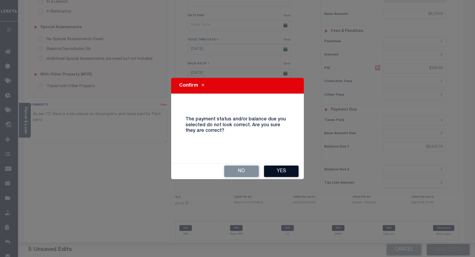
click at [272, 168] on button "Yes" at bounding box center [281, 170] width 34 height 11
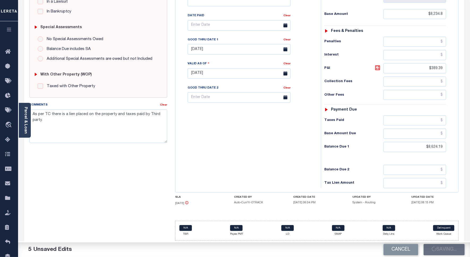
checkbox input "false"
type input "$8,234.8"
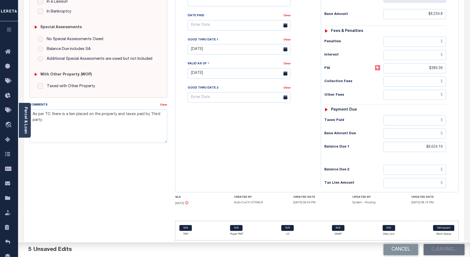
type input "$389.39"
type input "$8,624.19"
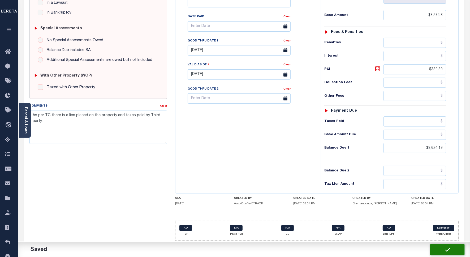
scroll to position [148, 0]
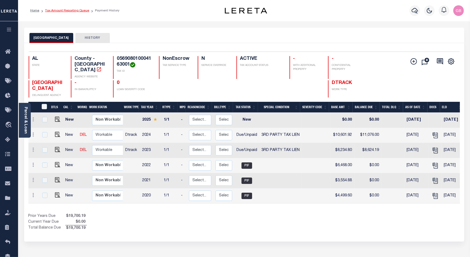
click at [62, 11] on link "Tax Amount Reporting Queue" at bounding box center [67, 10] width 44 height 3
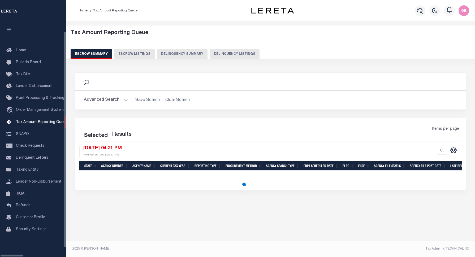
select select "100"
click at [232, 48] on div "Tax Amount Reporting Queue Escrow Summary Escrow Listings Delinquency Summary" at bounding box center [271, 44] width 400 height 29
select select "100"
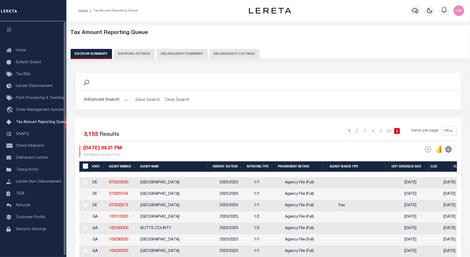
click at [220, 52] on button "Delinquency Listings" at bounding box center [235, 54] width 50 height 10
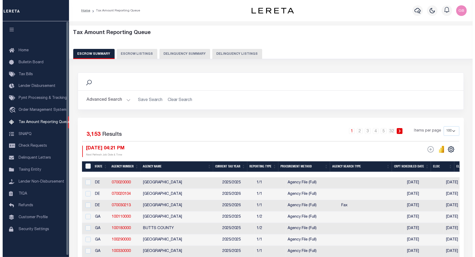
select select "100"
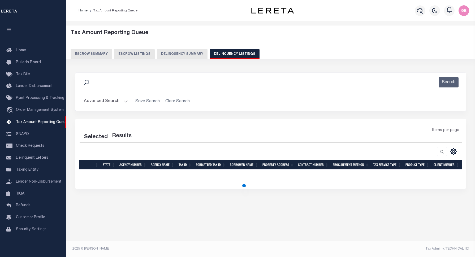
select select "100"
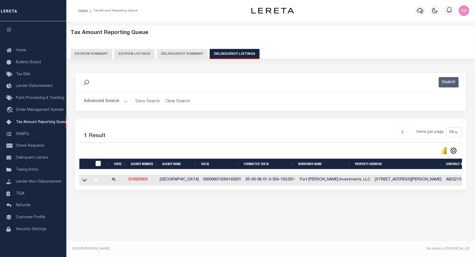
click at [128, 102] on h2 "Advanced Search Save Search Clear Search tblassign_wrapper_dynamictable_____Def…" at bounding box center [271, 101] width 382 height 10
click at [127, 101] on button "Advanced Search" at bounding box center [106, 101] width 44 height 10
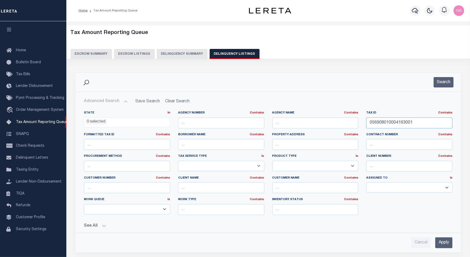
click at [387, 124] on input "056908010004163001" at bounding box center [409, 122] width 86 height 11
click at [447, 82] on button "Search" at bounding box center [443, 82] width 20 height 10
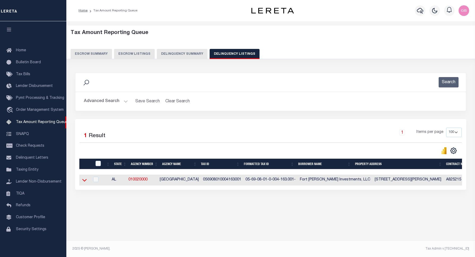
click at [84, 181] on icon at bounding box center [84, 180] width 5 height 6
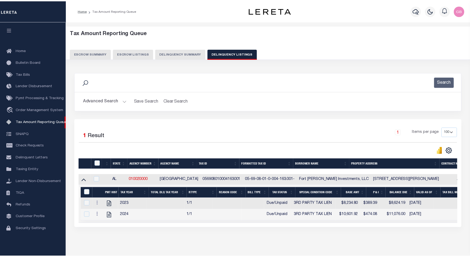
scroll to position [24, 0]
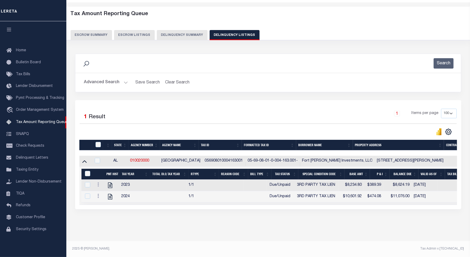
click at [98, 191] on td at bounding box center [98, 196] width 11 height 11
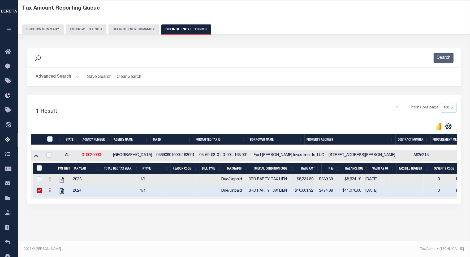
click at [40, 193] on input "checkbox" at bounding box center [39, 190] width 5 height 5
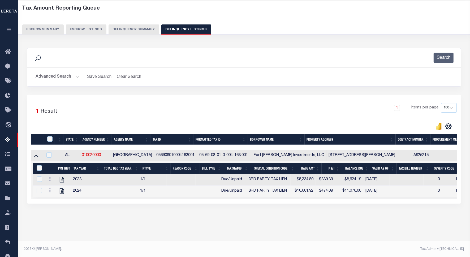
click at [50, 192] on icon at bounding box center [50, 190] width 2 height 4
click at [55, 201] on img "" at bounding box center [56, 198] width 5 height 5
checkbox input "true"
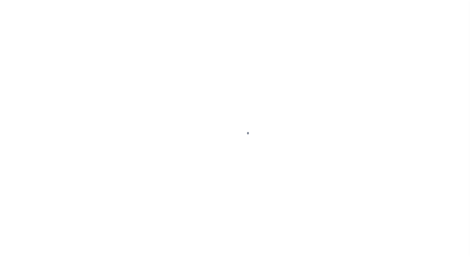
select select "DUE"
select select "20"
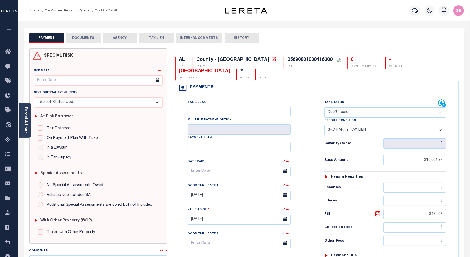
click at [373, 116] on select "- Select Status Code - Open Due/Unpaid Paid Incomplete No Tax Due Internal Refu…" at bounding box center [385, 112] width 122 height 10
click at [324, 108] on select "- Select Status Code - Open Due/Unpaid Paid Incomplete No Tax Due Internal Refu…" at bounding box center [385, 112] width 122 height 10
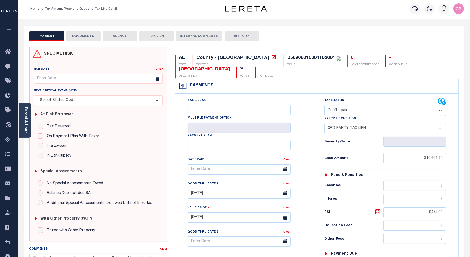
scroll to position [33, 0]
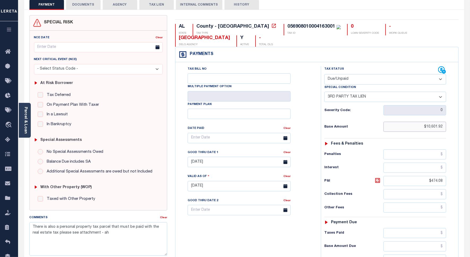
click at [433, 126] on input "$10,601.92" at bounding box center [414, 126] width 63 height 10
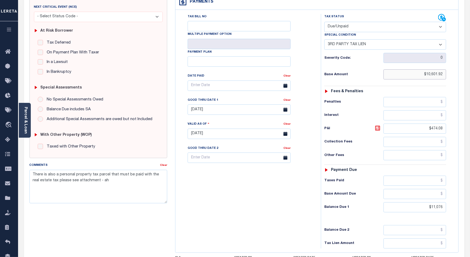
scroll to position [99, 0]
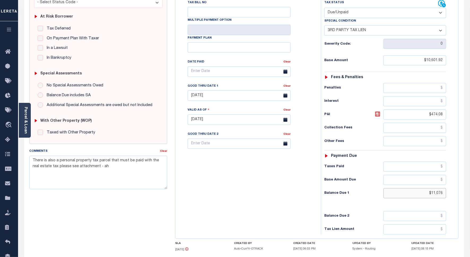
click at [440, 194] on input "$11,076" at bounding box center [414, 193] width 63 height 10
type input "$11,086"
type input "[DATE]"
type input "$11,086.00"
click at [378, 116] on icon at bounding box center [377, 114] width 6 height 6
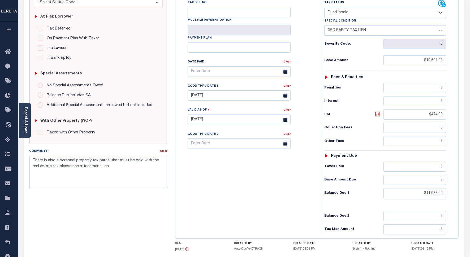
type input "$484.08"
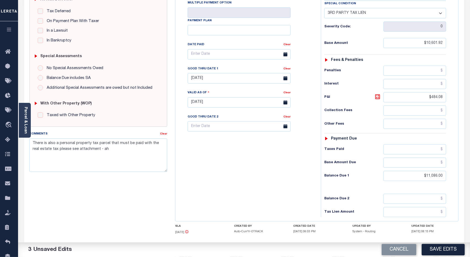
scroll to position [133, 0]
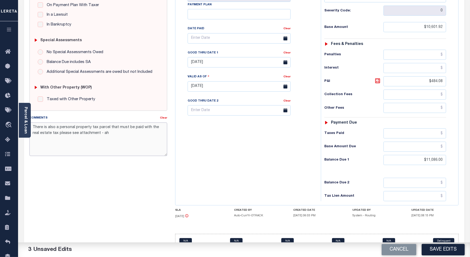
click at [100, 134] on textarea "There is also a personal property tax parcel that must be paid with the real es…" at bounding box center [98, 138] width 138 height 33
click at [107, 133] on textarea "There is also a personal property tax parcel that must be paid with the real es…" at bounding box center [98, 138] width 138 height 33
type textarea "There is also a personal property tax parcel that must be paid with the real es…"
click at [436, 247] on button "Save Edits" at bounding box center [443, 249] width 43 height 11
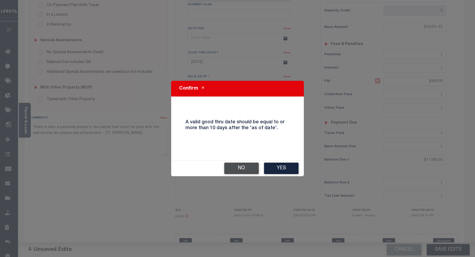
click at [247, 170] on button "No" at bounding box center [241, 167] width 34 height 11
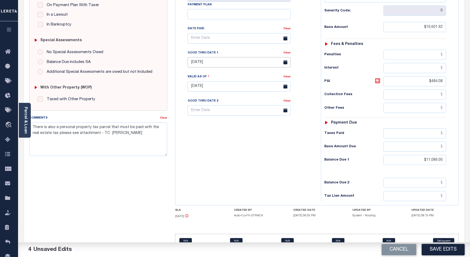
click at [207, 64] on input "[DATE]" at bounding box center [239, 62] width 103 height 10
click at [264, 77] on icon at bounding box center [265, 77] width 4 height 4
select select "9"
click at [227, 115] on span "15" at bounding box center [228, 114] width 10 height 10
type input "[DATE]"
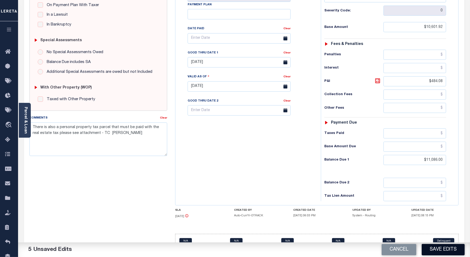
click at [433, 247] on button "Save Edits" at bounding box center [443, 249] width 43 height 11
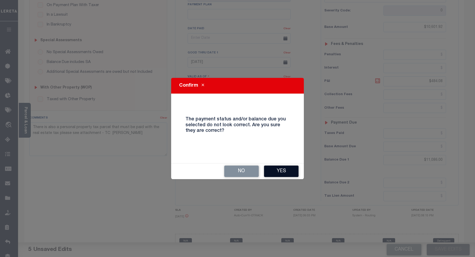
click at [277, 167] on button "Yes" at bounding box center [281, 170] width 34 height 11
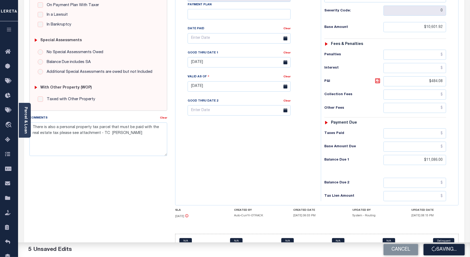
checkbox input "false"
type input "$10,601.92"
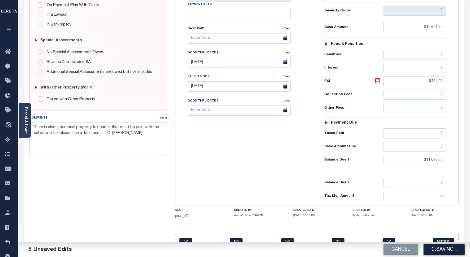
type input "$484.08"
type input "$11,086"
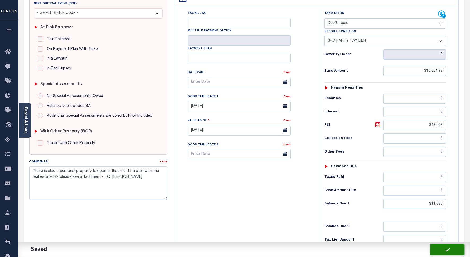
scroll to position [0, 0]
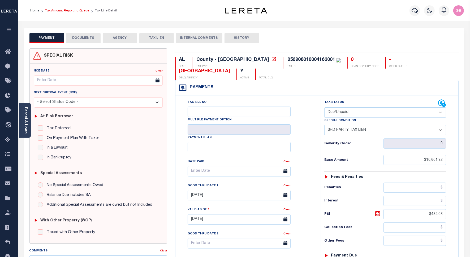
click at [68, 11] on link "Tax Amount Reporting Queue" at bounding box center [67, 10] width 44 height 3
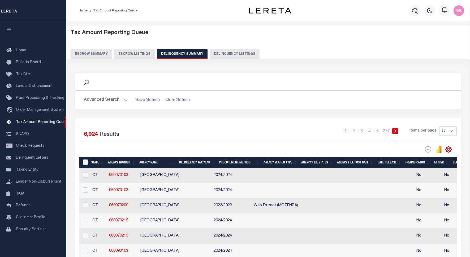
click at [210, 55] on button "Delinquency Listings" at bounding box center [235, 54] width 50 height 10
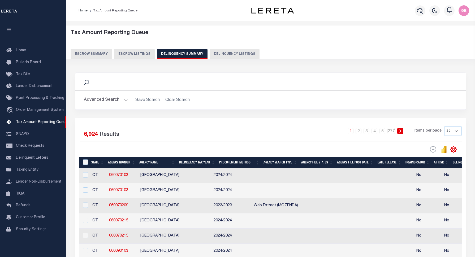
select select "100"
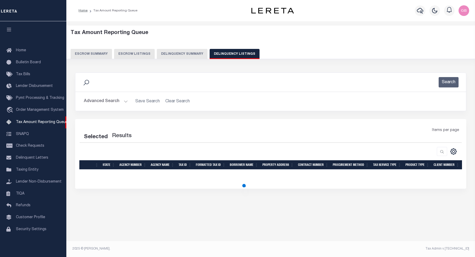
select select "100"
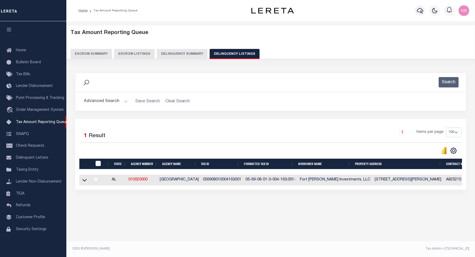
click at [125, 101] on button "Advanced Search" at bounding box center [106, 101] width 44 height 10
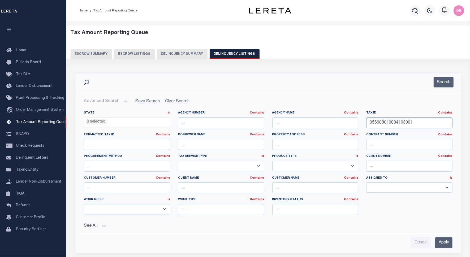
click at [373, 121] on input "056908010004163001" at bounding box center [409, 122] width 86 height 11
paste input "RR380022200100"
type input "RR3800222001003001"
click at [447, 84] on button "Search" at bounding box center [443, 82] width 20 height 10
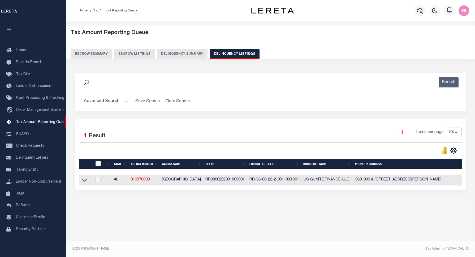
click at [85, 182] on icon at bounding box center [84, 180] width 5 height 6
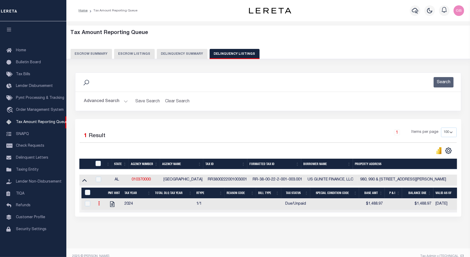
click at [99, 205] on icon at bounding box center [99, 203] width 2 height 4
click at [105, 214] on img "" at bounding box center [105, 211] width 5 height 5
checkbox input "true"
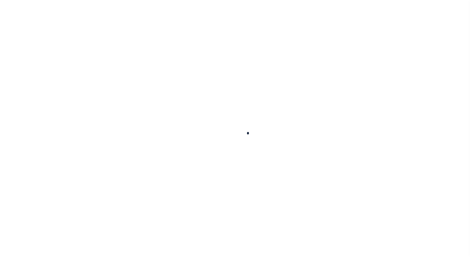
select select "DUE"
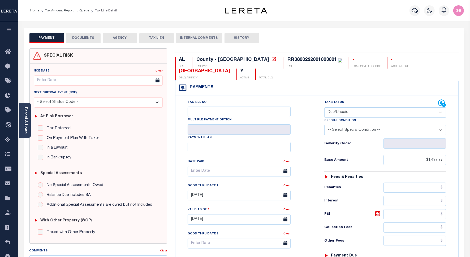
click at [364, 116] on select "- Select Status Code - Open Due/Unpaid Paid Incomplete No Tax Due Internal Refu…" at bounding box center [385, 112] width 122 height 10
click at [324, 108] on select "- Select Status Code - Open Due/Unpaid Paid Incomplete No Tax Due Internal Refu…" at bounding box center [385, 112] width 122 height 10
click at [431, 160] on input "$1,488.97" at bounding box center [414, 160] width 63 height 10
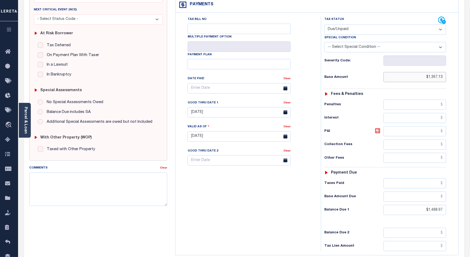
scroll to position [99, 0]
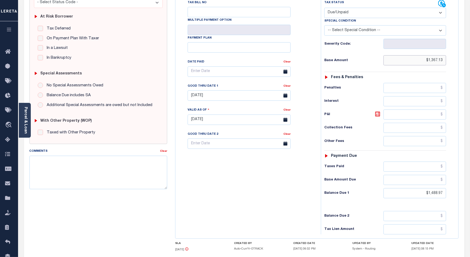
type input "$1,367.13"
type input "[DATE]"
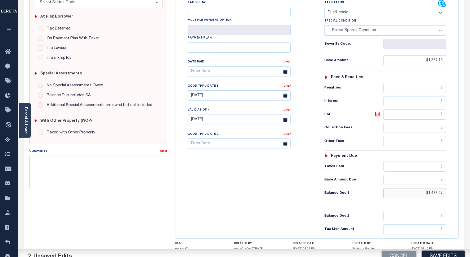
click at [436, 194] on input "$1,488.97" at bounding box center [414, 193] width 63 height 10
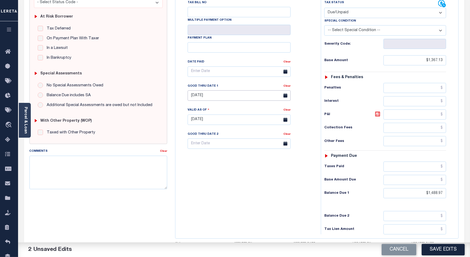
click at [212, 96] on input "[DATE]" at bounding box center [239, 95] width 103 height 10
click at [266, 112] on div "Sun Mon Tue Wed Thu Fri Sat" at bounding box center [229, 117] width 82 height 10
click at [217, 168] on span "30" at bounding box center [217, 168] width 10 height 10
type input "[DATE]"
click at [378, 115] on icon at bounding box center [377, 113] width 3 height 3
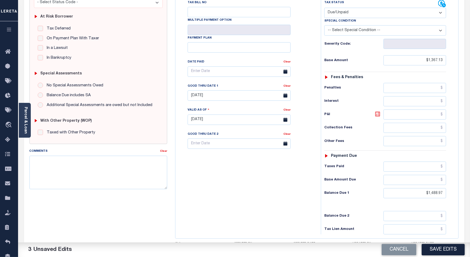
type input "$121.84"
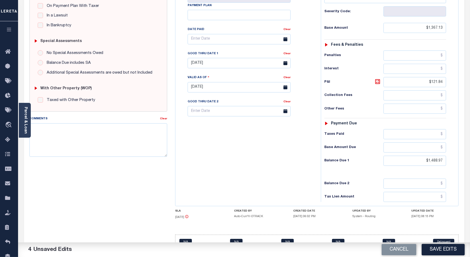
scroll to position [133, 0]
click at [155, 138] on textarea "Comments" at bounding box center [98, 138] width 138 height 33
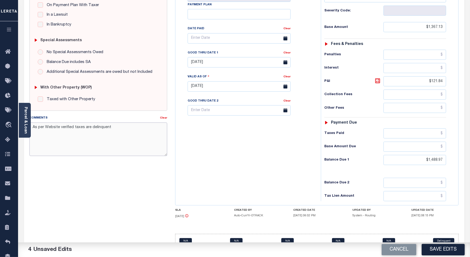
click at [117, 128] on textarea "As per Website verified taxes are delinquent" at bounding box center [98, 138] width 138 height 33
click at [54, 134] on textarea "As per Website verified taxes are delinquent and there is an active lien on the…" at bounding box center [98, 138] width 138 height 33
drag, startPoint x: 58, startPoint y: 135, endPoint x: 33, endPoint y: 128, distance: 25.4
click at [33, 128] on textarea "As per Website verified taxes are delinquent and there is an active lien on the…" at bounding box center [98, 138] width 138 height 33
type textarea "As per Website verified taxes are delinquent and there is an active lien on the…"
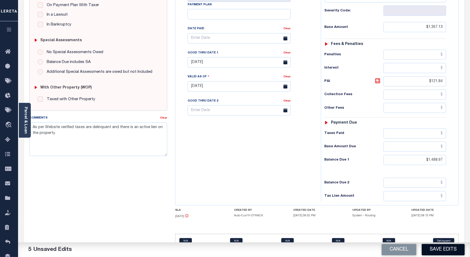
click at [431, 246] on button "Save Edits" at bounding box center [443, 249] width 43 height 11
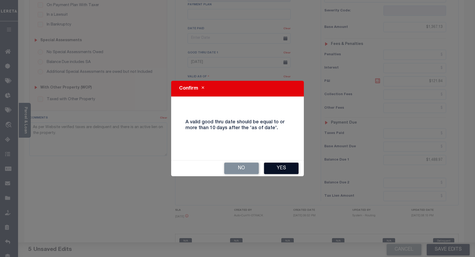
click at [281, 165] on button "Yes" at bounding box center [281, 167] width 34 height 11
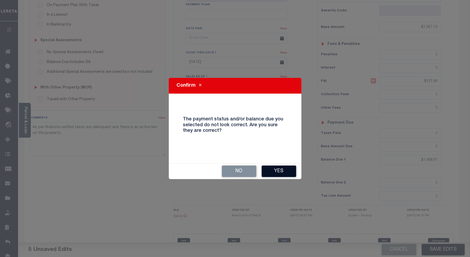
click at [276, 167] on button "Yes" at bounding box center [279, 170] width 34 height 11
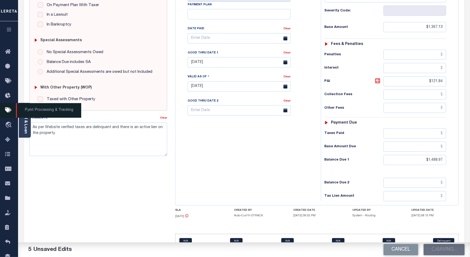
checkbox input "false"
type input "$1,367.13"
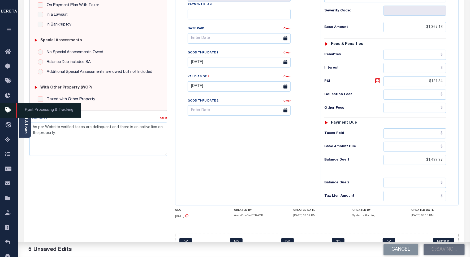
type input "$121.84"
type input "$1,488.97"
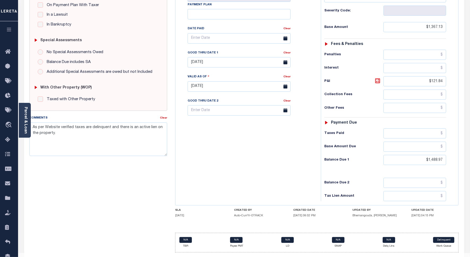
click at [288, 174] on div "Tax Bill No Multiple Payment Option Payment Plan Clear" at bounding box center [247, 84] width 140 height 234
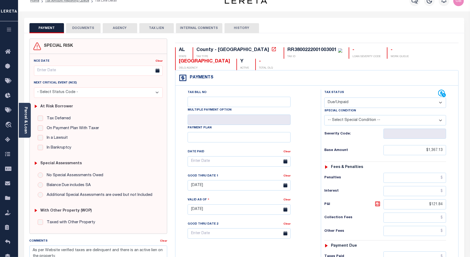
scroll to position [0, 0]
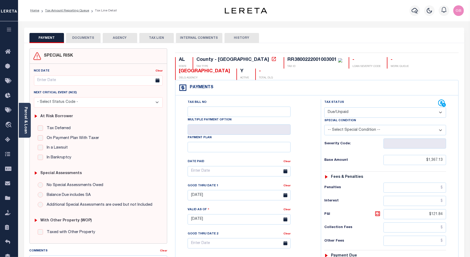
click at [287, 62] on div "RR3800222001003001" at bounding box center [311, 59] width 49 height 5
copy div "RR3800222001003001"
click at [64, 12] on li "Tax Amount Reporting Queue" at bounding box center [64, 10] width 50 height 5
click at [57, 10] on link "Tax Amount Reporting Queue" at bounding box center [67, 10] width 44 height 3
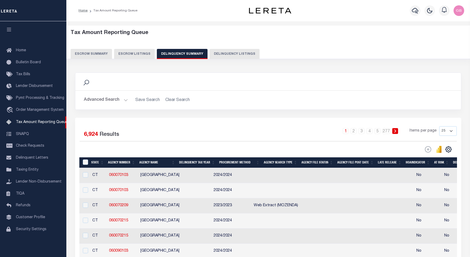
click at [230, 56] on button "Delinquency Listings" at bounding box center [235, 54] width 50 height 10
select select "100"
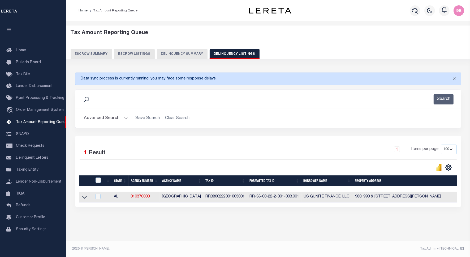
click at [124, 116] on button "Advanced Search" at bounding box center [106, 118] width 44 height 10
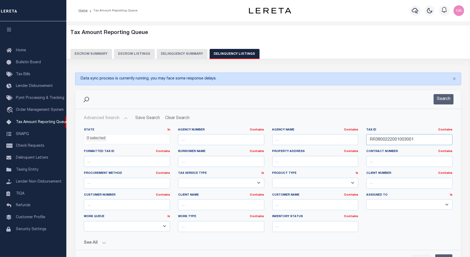
click at [396, 138] on input "RR3800222001003001" at bounding box center [409, 139] width 86 height 11
paste input "2"
type input "RR3800222001003002"
click at [437, 98] on button "Search" at bounding box center [443, 99] width 20 height 10
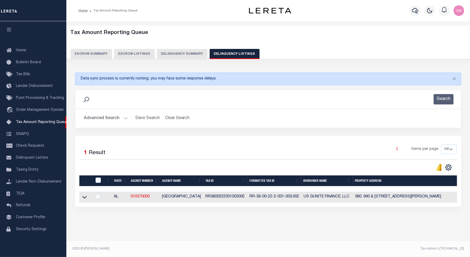
drag, startPoint x: 87, startPoint y: 198, endPoint x: 120, endPoint y: 138, distance: 68.4
click at [87, 198] on link at bounding box center [84, 196] width 6 height 4
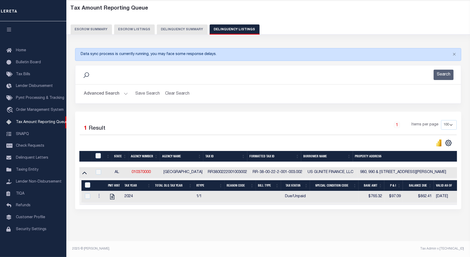
scroll to position [30, 0]
click at [97, 191] on td at bounding box center [100, 196] width 12 height 11
checkbox input "true"
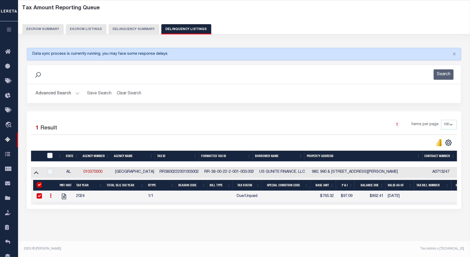
click at [42, 182] on input "&nbsp;" at bounding box center [39, 184] width 5 height 5
checkbox input "false"
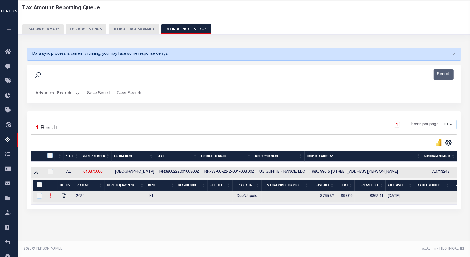
click at [49, 194] on link at bounding box center [51, 196] width 6 height 4
click at [55, 204] on img "" at bounding box center [56, 203] width 5 height 5
checkbox input "true"
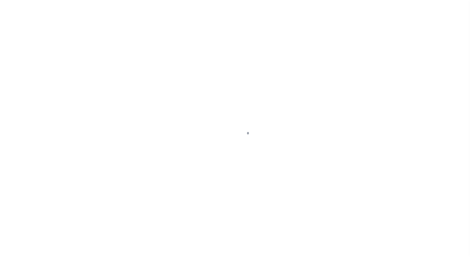
select select "DUE"
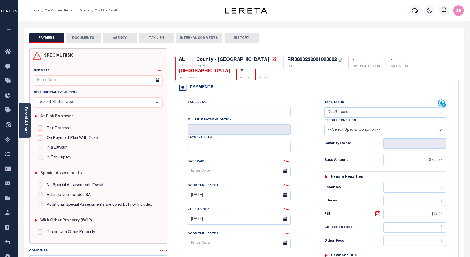
click at [365, 111] on select "- Select Status Code - Open Due/Unpaid Paid Incomplete No Tax Due Internal Refu…" at bounding box center [385, 112] width 122 height 10
click at [324, 108] on select "- Select Status Code - Open Due/Unpaid Paid Incomplete No Tax Due Internal Refu…" at bounding box center [385, 112] width 122 height 10
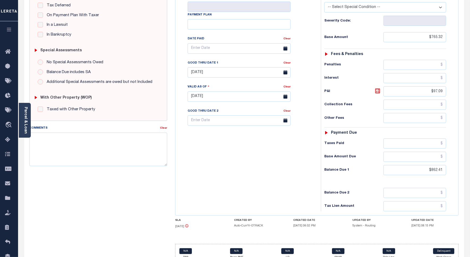
scroll to position [133, 0]
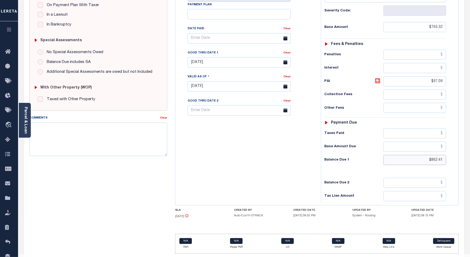
click at [432, 165] on input "$862.41" at bounding box center [414, 160] width 63 height 10
click at [374, 84] on icon at bounding box center [377, 80] width 6 height 6
click at [376, 84] on icon at bounding box center [377, 80] width 6 height 6
click at [377, 81] on icon at bounding box center [377, 80] width 6 height 6
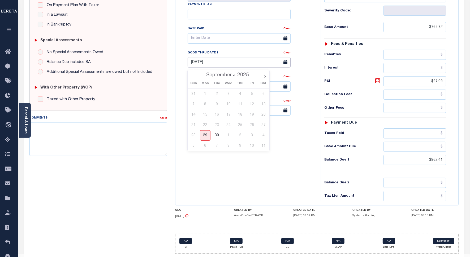
click at [198, 64] on input "[DATE]" at bounding box center [239, 62] width 103 height 10
click at [263, 76] on icon at bounding box center [265, 77] width 4 height 4
click at [192, 76] on icon at bounding box center [192, 77] width 4 height 4
select select "8"
click at [217, 139] on span "30" at bounding box center [217, 135] width 10 height 10
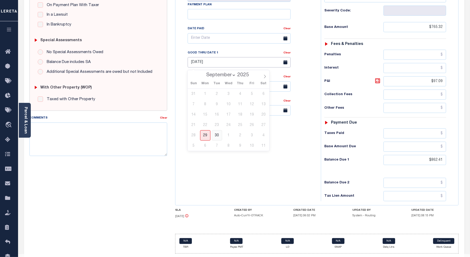
type input "[DATE]"
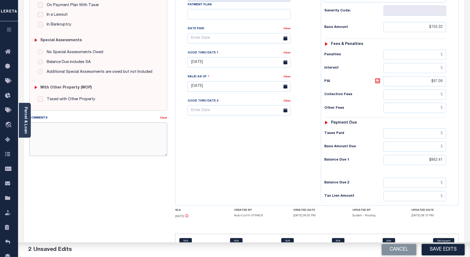
click at [86, 133] on textarea "Comments" at bounding box center [98, 138] width 138 height 33
type textarea "S"
click at [151, 136] on textarea "S" at bounding box center [98, 138] width 138 height 33
paste textarea "As per Website verified taxes are delinquent and there is an active lien on the…"
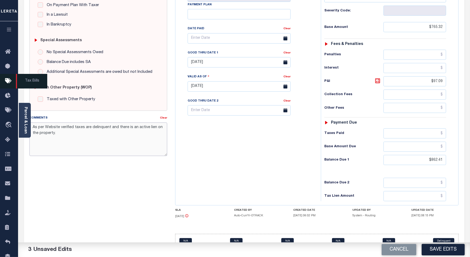
type textarea "As per Website verified taxes are delinquent and there is an active lien on the…"
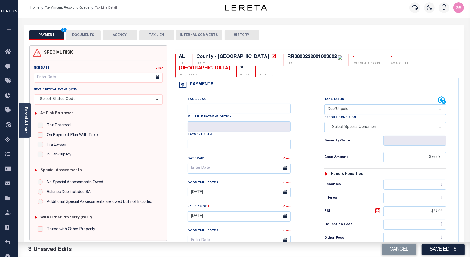
scroll to position [0, 0]
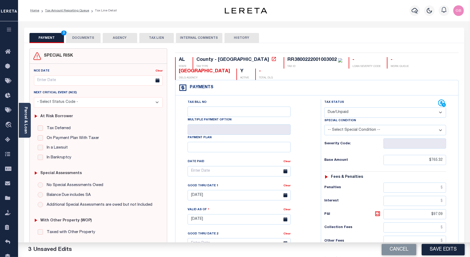
click at [77, 37] on button "DOCUMENTS" at bounding box center [83, 38] width 34 height 10
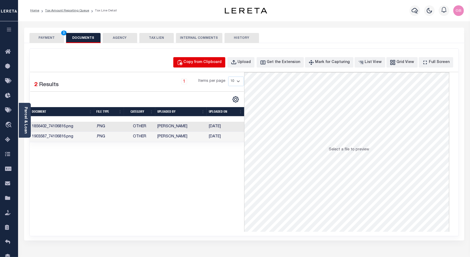
click at [218, 64] on div "Copy from Clipboard" at bounding box center [203, 62] width 38 height 6
select select "POP"
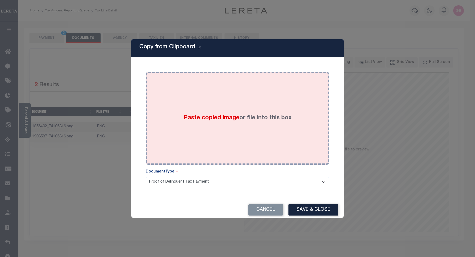
click at [193, 96] on div "Paste copied image or file into this box" at bounding box center [238, 118] width 176 height 85
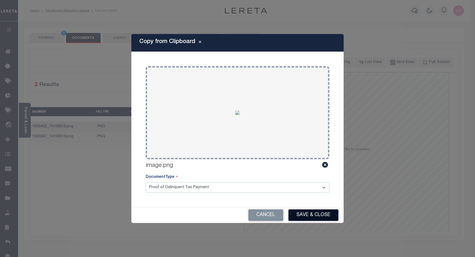
click at [309, 212] on button "Save & Close" at bounding box center [313, 214] width 50 height 11
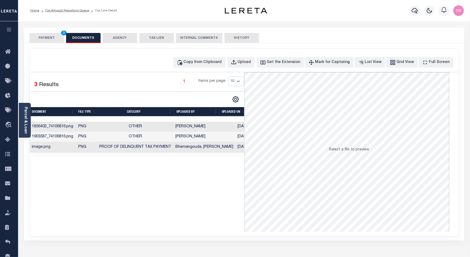
click at [43, 40] on button "PAYMENT 3" at bounding box center [46, 38] width 34 height 10
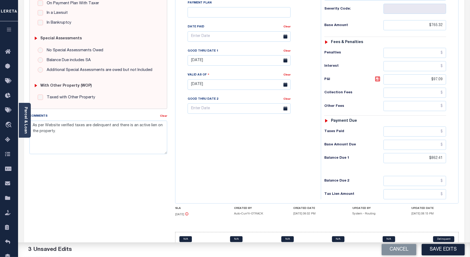
scroll to position [147, 0]
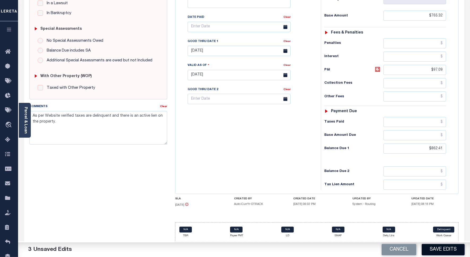
click at [444, 250] on button "Save Edits" at bounding box center [443, 249] width 43 height 11
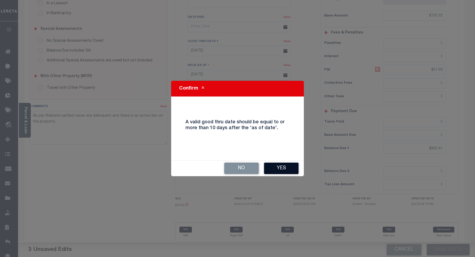
click at [276, 169] on button "Yes" at bounding box center [281, 167] width 34 height 11
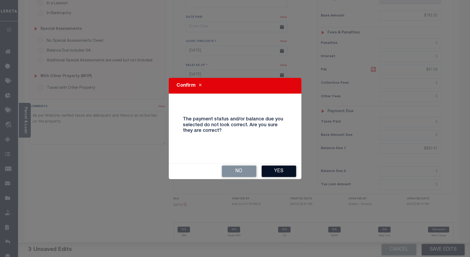
click at [284, 172] on button "Yes" at bounding box center [279, 170] width 34 height 11
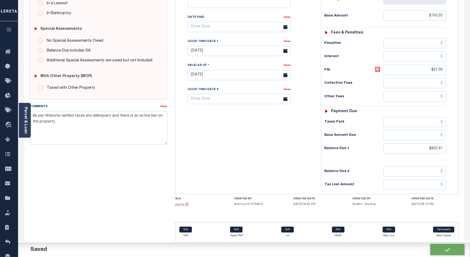
checkbox input "false"
type input "$765.32"
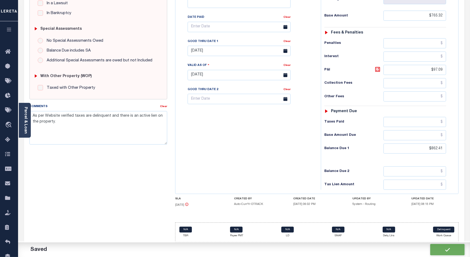
type input "$97.09"
type input "$862.41"
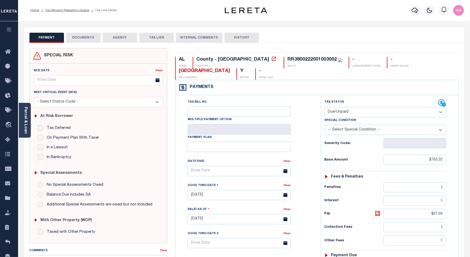
scroll to position [0, 0]
click at [69, 12] on link "Tax Amount Reporting Queue" at bounding box center [67, 10] width 44 height 3
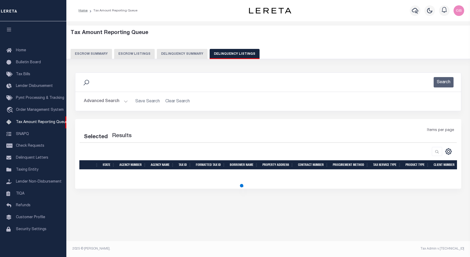
select select
select select "100"
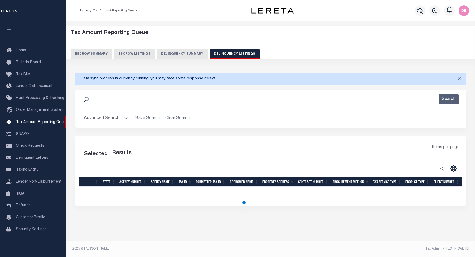
select select "100"
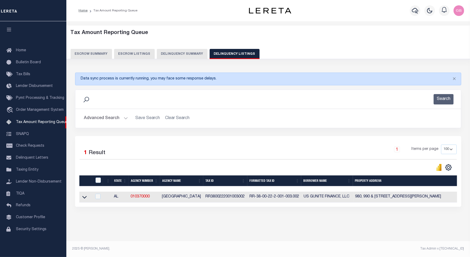
click at [121, 115] on button "Advanced Search" at bounding box center [106, 118] width 44 height 10
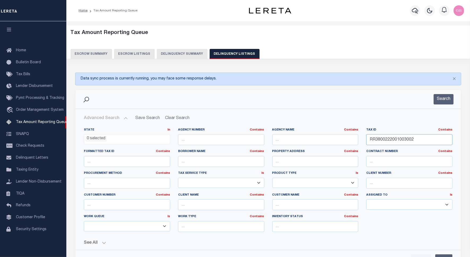
click at [375, 144] on input "RR3800222001003002" at bounding box center [409, 139] width 86 height 11
paste input "2"
type input "RR3800222001003022"
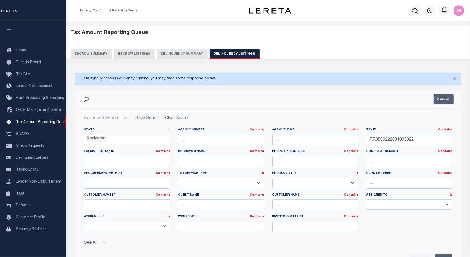
click at [447, 93] on div "Search" at bounding box center [267, 99] width 385 height 19
click at [436, 101] on button "Search" at bounding box center [443, 99] width 20 height 10
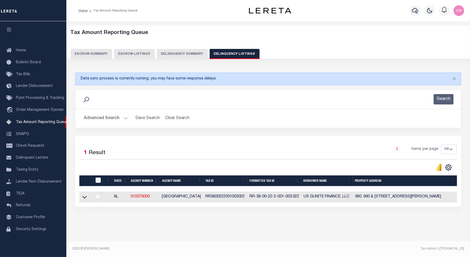
scroll to position [3, 0]
click at [85, 195] on icon at bounding box center [84, 197] width 5 height 6
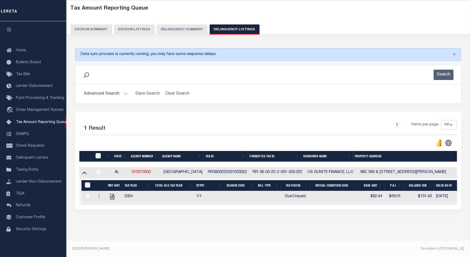
scroll to position [30, 0]
click at [99, 193] on icon at bounding box center [99, 195] width 2 height 4
click at [102, 202] on link "" at bounding box center [105, 204] width 18 height 9
checkbox input "true"
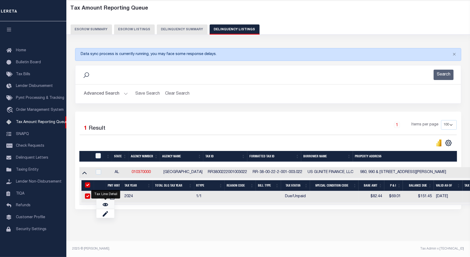
checkbox input "true"
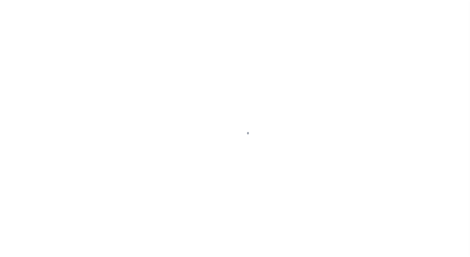
select select "DUE"
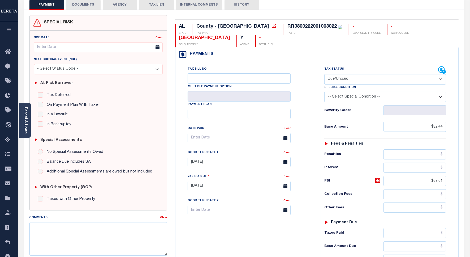
click at [303, 113] on div "Tax Bill No Multiple Payment Option Payment Plan Clear" at bounding box center [247, 140] width 132 height 149
click at [344, 100] on select "-- Select Special Condition -- 3RD PARTY TAX LIEN AGENCY TAX LIEN (A.K.A Inside…" at bounding box center [385, 97] width 122 height 10
click at [317, 109] on div "Tax Status Status" at bounding box center [387, 183] width 140 height 234
click at [211, 163] on input "[DATE]" at bounding box center [239, 162] width 103 height 10
click at [213, 238] on span "30" at bounding box center [217, 234] width 10 height 10
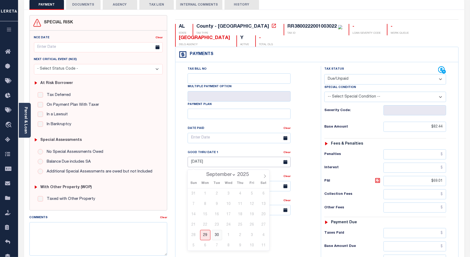
type input "[DATE]"
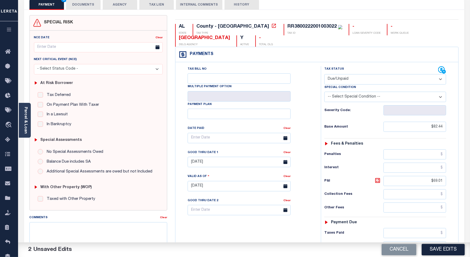
click at [306, 176] on div "Tax Bill No Multiple Payment Option Payment Plan Clear" at bounding box center [247, 140] width 132 height 149
click at [287, 29] on div "RR3800222001003022" at bounding box center [311, 26] width 49 height 5
copy div "RR3800222001003022"
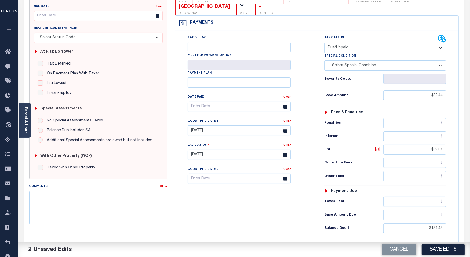
scroll to position [66, 0]
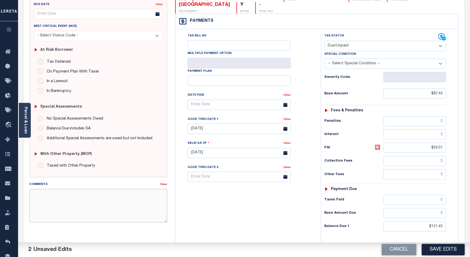
click at [96, 206] on textarea "Comments" at bounding box center [98, 205] width 138 height 33
paste textarea "As per Website verified taxes are delinquent and there is an active lien on the…"
type textarea "As per Website verified taxes are delinquent and there is an active lien on the…"
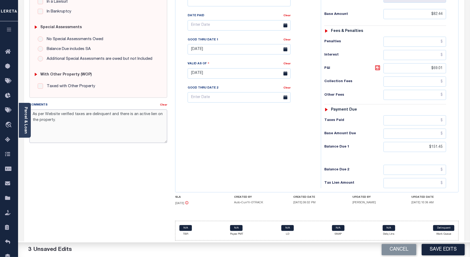
scroll to position [149, 0]
click at [435, 249] on button "Save Edits" at bounding box center [443, 249] width 43 height 11
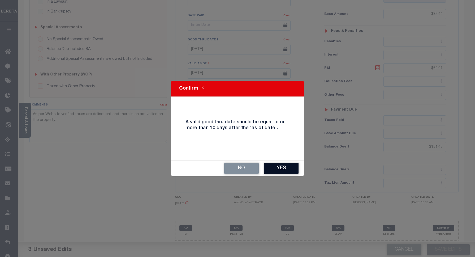
click at [266, 162] on button "Yes" at bounding box center [281, 167] width 34 height 11
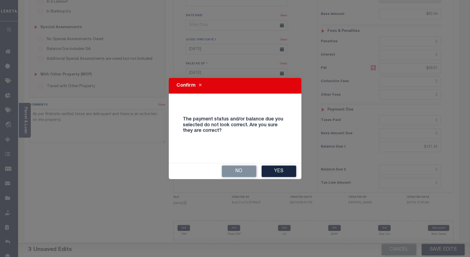
click at [267, 163] on div "No Yes" at bounding box center [235, 171] width 133 height 16
click at [268, 167] on button "Yes" at bounding box center [279, 170] width 34 height 11
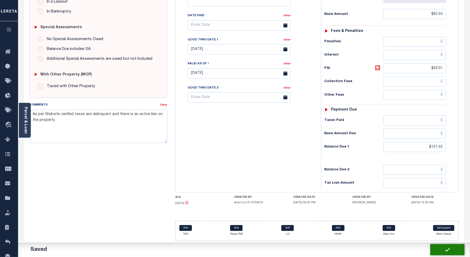
checkbox input "false"
type input "$82.44"
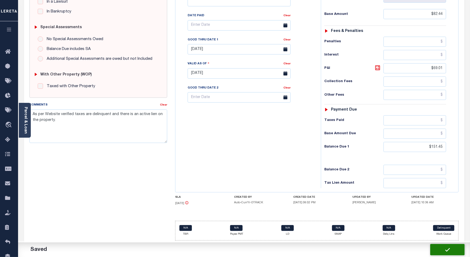
type input "$69.01"
type input "$151.45"
